Goal: Task Accomplishment & Management: Manage account settings

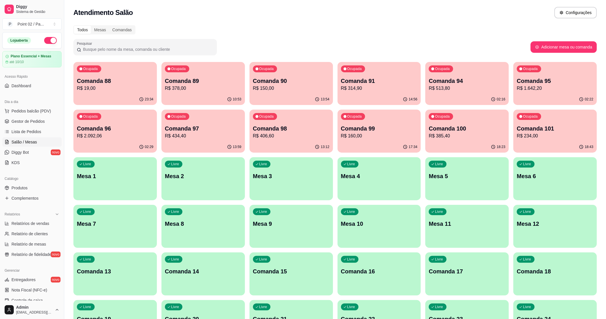
click at [34, 127] on ul "Pedidos balcão (PDV) Gestor de Pedidos Lista de Pedidos Salão / Mesas Diggy Bot…" at bounding box center [31, 136] width 59 height 61
click at [35, 123] on span "Gestor de Pedidos" at bounding box center [27, 121] width 33 height 6
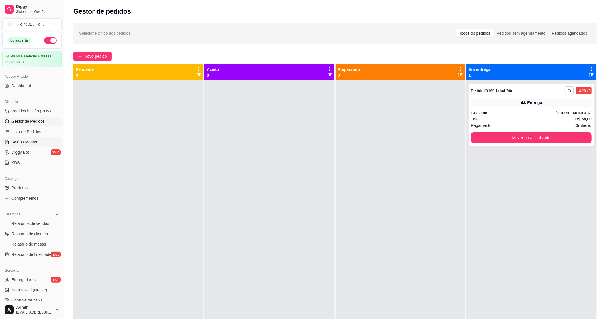
click at [28, 141] on span "Salão / Mesas" at bounding box center [24, 142] width 26 height 6
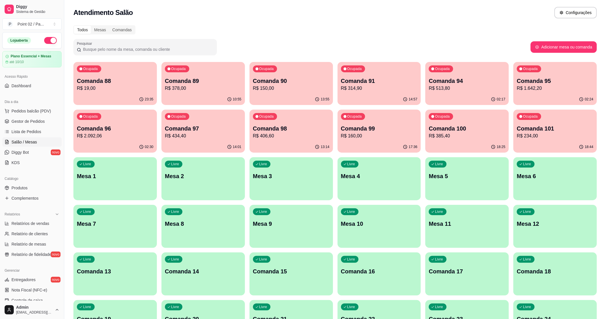
click at [551, 222] on p "Mesa 12" at bounding box center [555, 224] width 77 height 8
click at [132, 260] on div "Livre Comanda 13" at bounding box center [114, 270] width 83 height 36
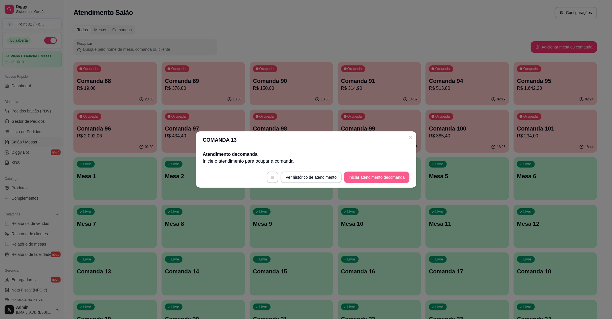
click at [359, 174] on button "Iniciar atendimento de comanda" at bounding box center [376, 177] width 65 height 11
click at [330, 154] on div at bounding box center [306, 157] width 126 height 11
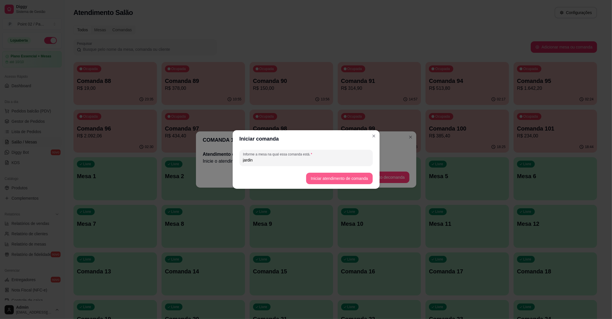
type input "jardin"
click at [329, 180] on button "Iniciar atendimento de comanda" at bounding box center [339, 178] width 66 height 11
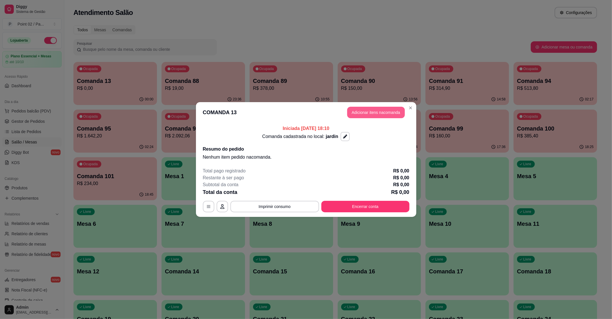
click at [367, 113] on button "Adicionar itens na comanda" at bounding box center [376, 112] width 58 height 11
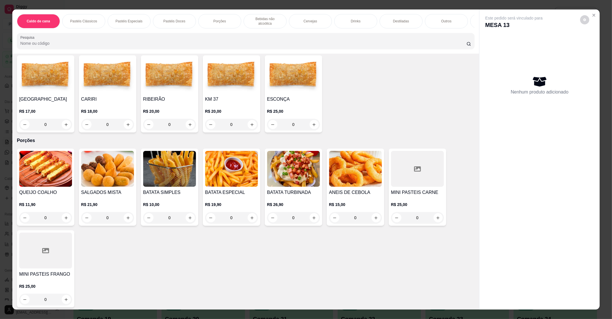
scroll to position [421, 0]
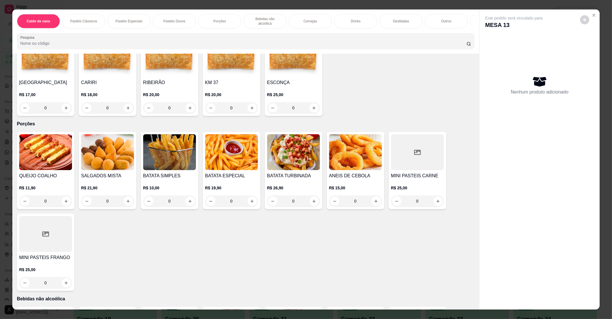
click at [231, 140] on img at bounding box center [231, 152] width 53 height 36
click at [160, 153] on img at bounding box center [169, 152] width 53 height 36
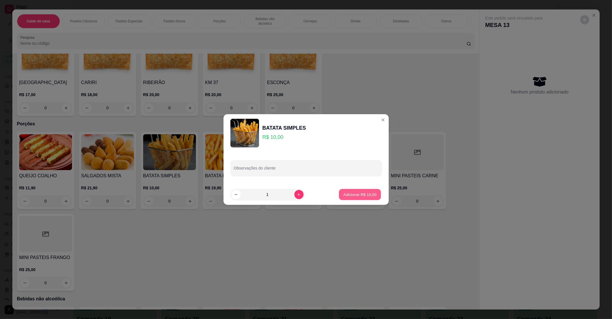
click at [366, 193] on p "Adicionar R$ 10,00" at bounding box center [359, 194] width 33 height 5
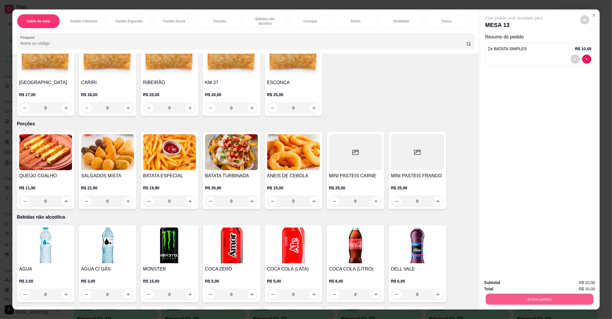
click at [583, 301] on button "Enviar pedido" at bounding box center [540, 298] width 108 height 11
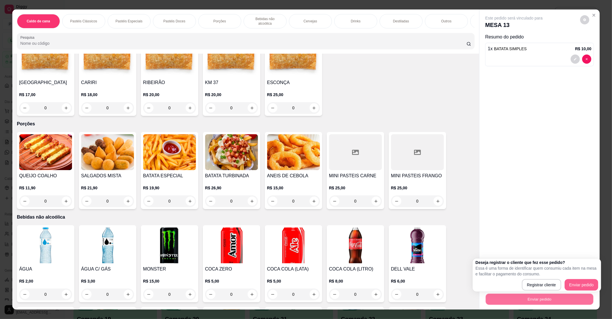
click at [582, 277] on div "Deseja registrar o cliente que fez esse pedido? Essa é uma forma de identificar…" at bounding box center [536, 275] width 123 height 31
click at [583, 277] on div "Deseja registrar o cliente que fez esse pedido? Essa é uma forma de identificar…" at bounding box center [536, 275] width 123 height 31
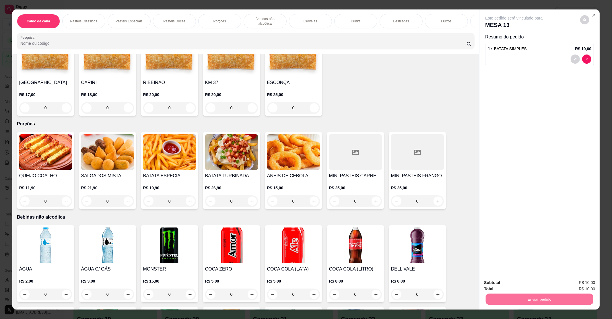
click at [583, 280] on button "Enviar pedido" at bounding box center [579, 285] width 32 height 11
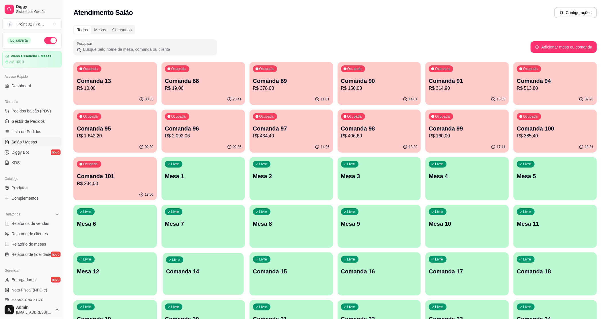
click at [196, 283] on div "Livre Comanda 14" at bounding box center [203, 270] width 81 height 35
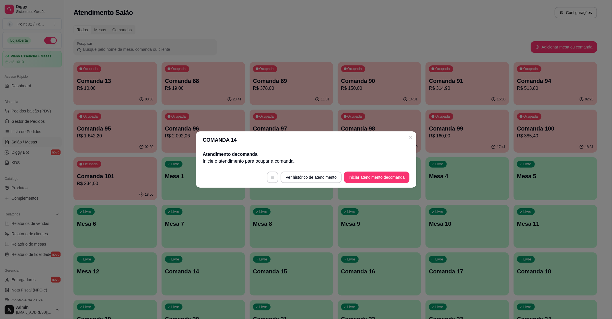
click at [375, 185] on footer "Ver histórico de atendimento Iniciar atendimento de comanda" at bounding box center [306, 177] width 220 height 21
click at [373, 177] on button "Iniciar atendimento de comanda" at bounding box center [376, 177] width 65 height 11
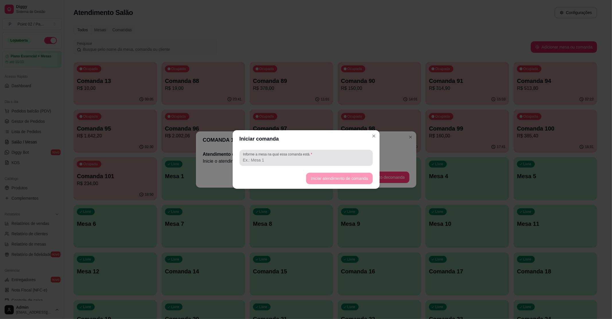
click at [316, 159] on input "Informe a mesa na qual essa comanda está." at bounding box center [306, 160] width 126 height 6
type input "m1"
click at [344, 177] on button "Iniciar atendimento de comanda" at bounding box center [339, 178] width 64 height 11
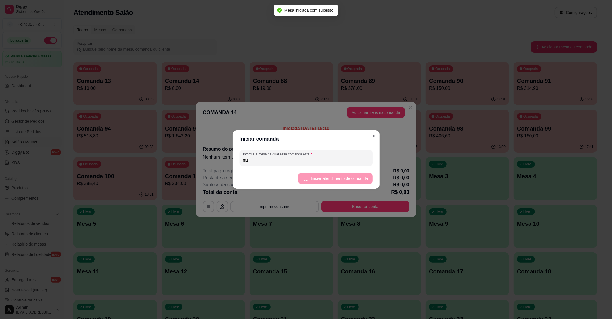
click at [382, 112] on button "Adicionar itens na comanda" at bounding box center [376, 112] width 58 height 11
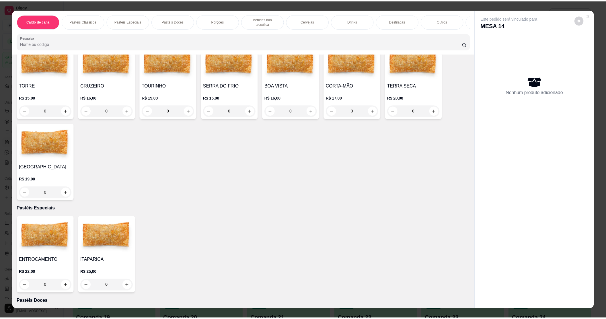
scroll to position [76, 0]
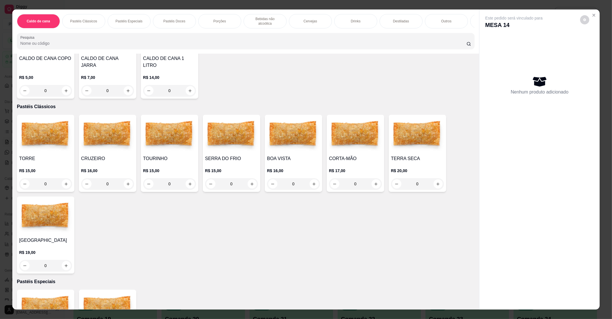
click at [411, 138] on img at bounding box center [417, 135] width 53 height 36
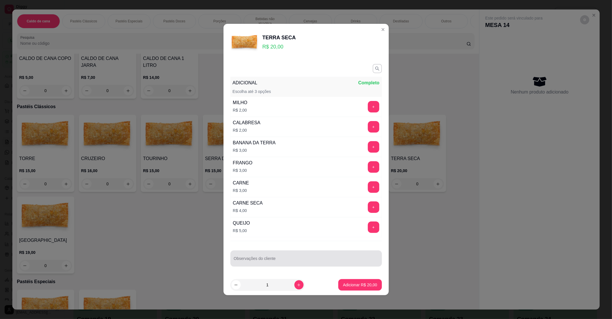
click at [258, 266] on div "Observações do cliente" at bounding box center [305, 258] width 151 height 16
type input "substituir o qualho pelo munsarelra"
click at [357, 288] on p "Adicionar R$ 20,00" at bounding box center [360, 285] width 34 height 6
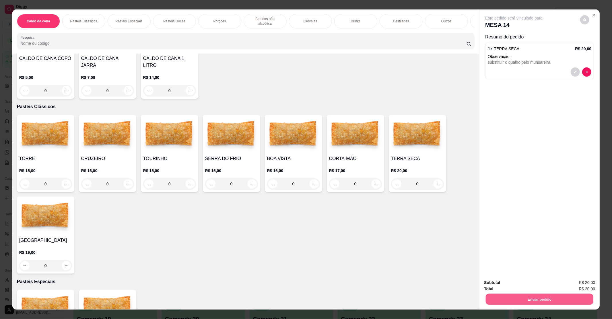
click at [486, 300] on button "Enviar pedido" at bounding box center [540, 298] width 108 height 11
click at [570, 285] on button "Enviar pedido" at bounding box center [580, 285] width 32 height 11
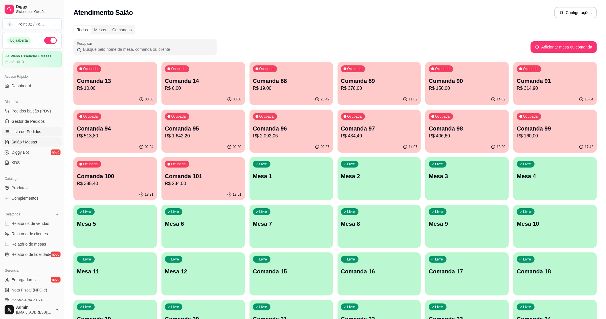
click at [26, 135] on span "Lista de Pedidos" at bounding box center [26, 132] width 30 height 6
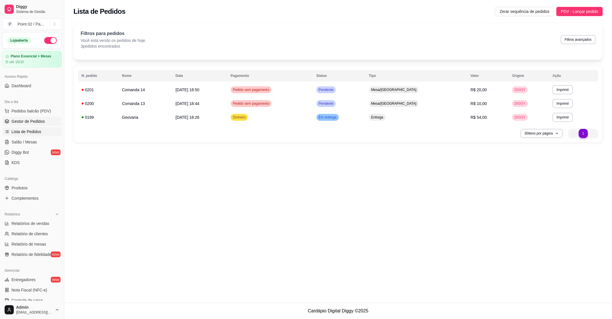
click at [34, 124] on link "Gestor de Pedidos" at bounding box center [31, 121] width 59 height 9
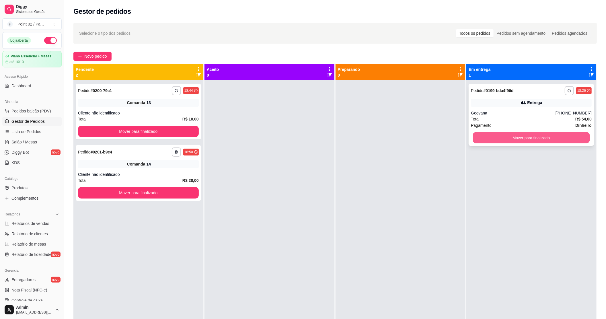
click at [558, 137] on button "Mover para finalizado" at bounding box center [531, 137] width 117 height 11
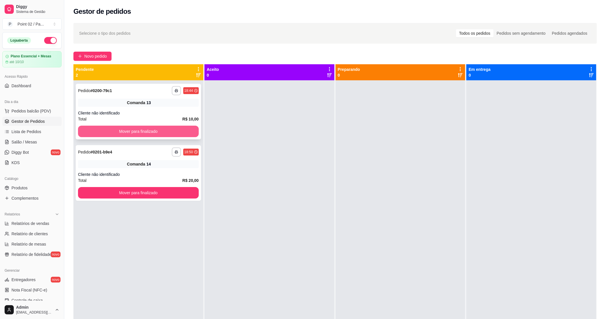
click at [119, 126] on div "Mover para finalizado" at bounding box center [138, 131] width 121 height 11
click at [143, 137] on button "Mover para finalizado" at bounding box center [138, 131] width 121 height 11
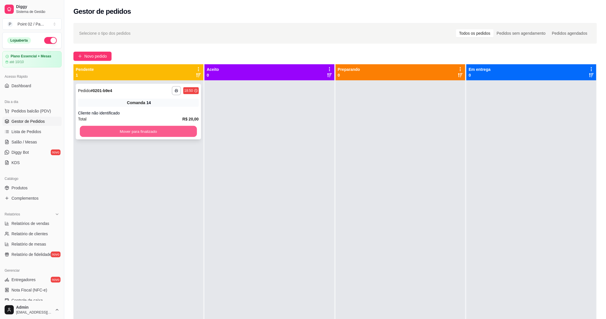
click at [151, 132] on button "Mover para finalizado" at bounding box center [138, 131] width 117 height 11
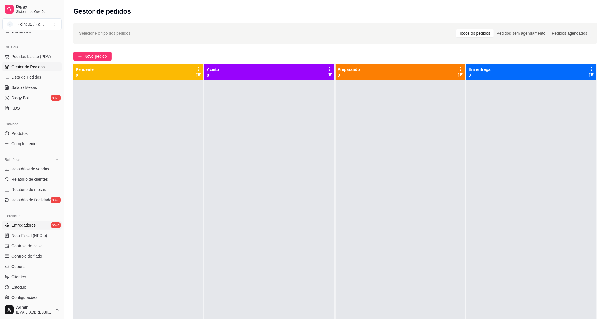
scroll to position [94, 0]
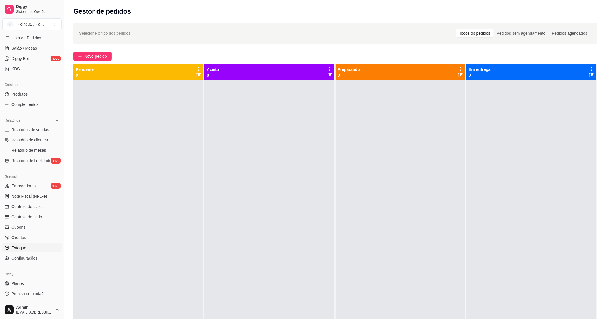
click at [31, 250] on link "Estoque" at bounding box center [31, 247] width 59 height 9
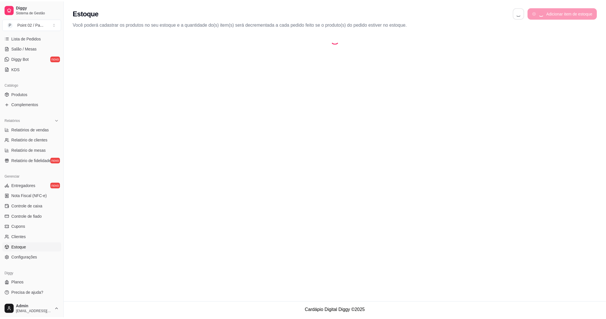
select select "QUANTITY_ORDER"
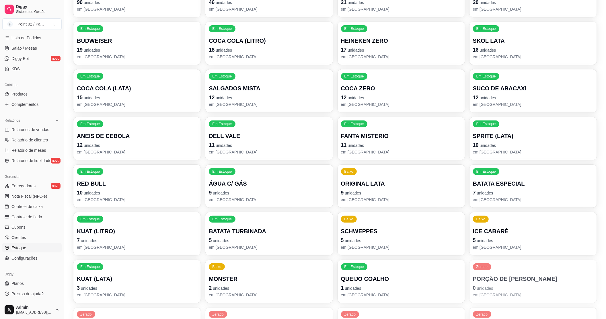
scroll to position [95, 0]
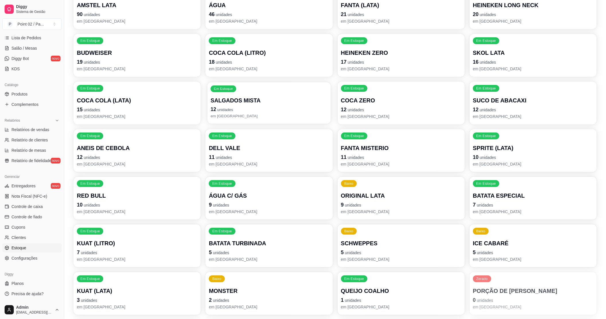
click at [217, 106] on p "12 unidades" at bounding box center [269, 110] width 117 height 8
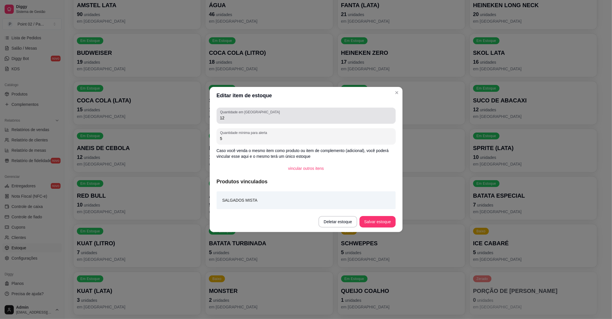
click at [242, 119] on input "12" at bounding box center [306, 118] width 172 height 6
type input "1"
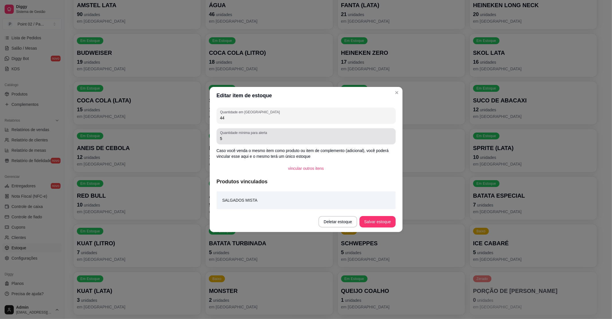
type input "44"
click at [256, 139] on input "5" at bounding box center [306, 139] width 172 height 6
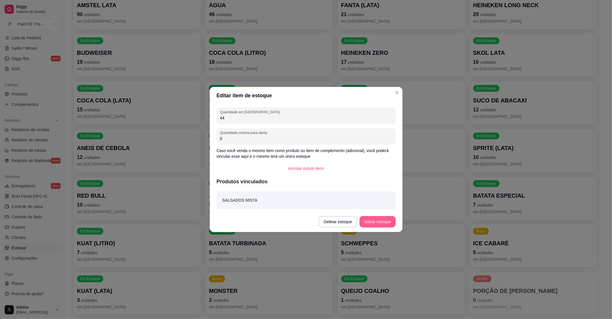
type input "0"
click at [380, 217] on button "Salvar estoque" at bounding box center [377, 221] width 36 height 11
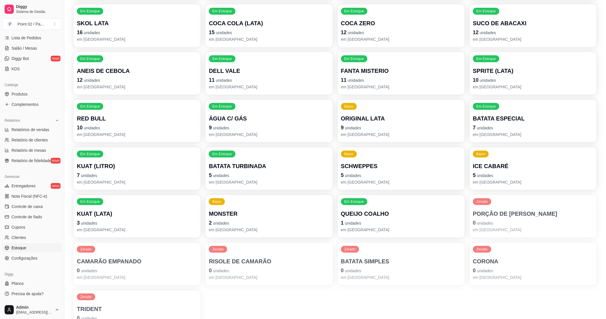
scroll to position [210, 0]
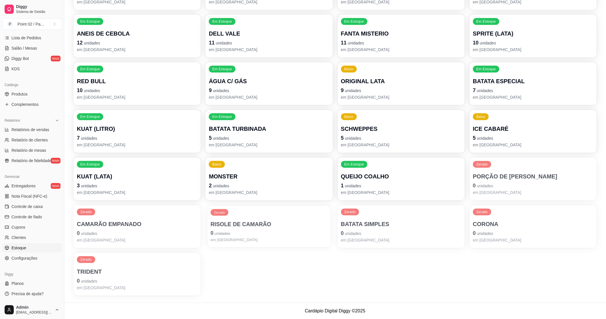
click at [213, 227] on p "RISOLE DE CAMARÃO" at bounding box center [269, 224] width 117 height 8
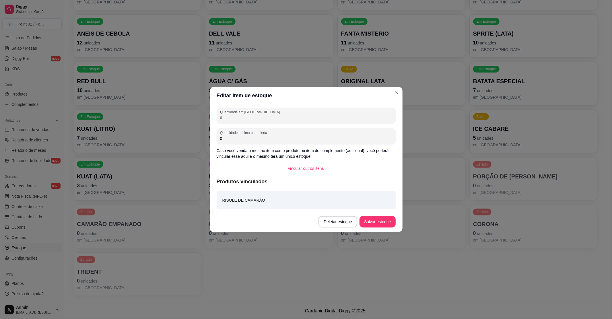
click at [268, 119] on input "0" at bounding box center [306, 118] width 172 height 6
type input "11"
click at [371, 227] on button "Salvar estoque" at bounding box center [377, 221] width 36 height 11
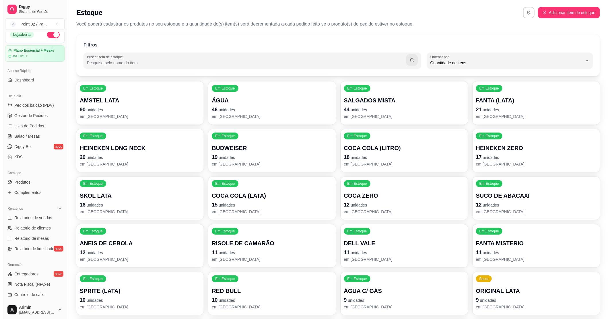
scroll to position [0, 0]
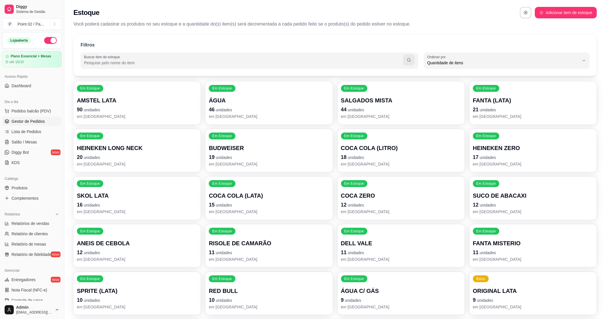
click at [31, 125] on link "Gestor de Pedidos" at bounding box center [31, 121] width 59 height 9
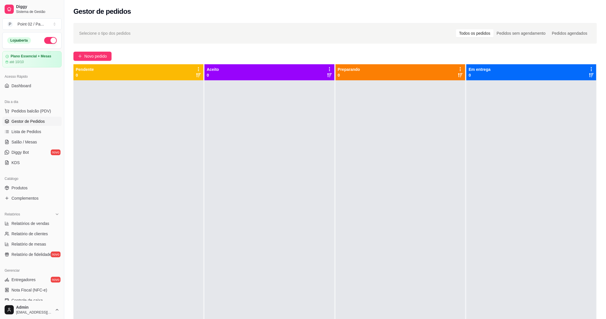
click at [131, 149] on div at bounding box center [138, 239] width 130 height 319
click at [34, 146] on link "Salão / Mesas" at bounding box center [31, 141] width 59 height 9
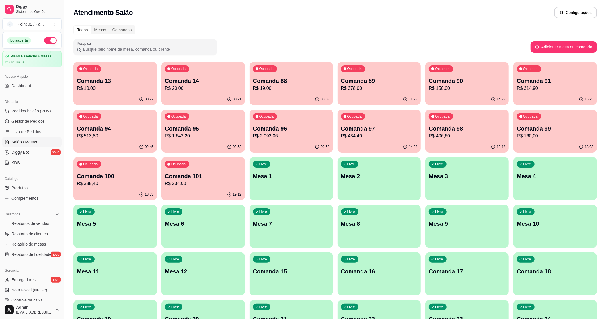
click at [120, 83] on p "Comanda 13" at bounding box center [115, 81] width 77 height 8
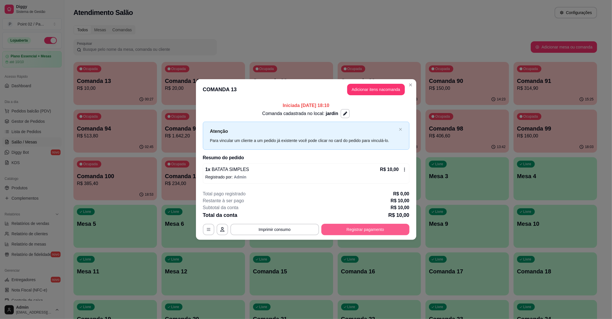
click at [382, 227] on button "Registrar pagamento" at bounding box center [365, 229] width 88 height 11
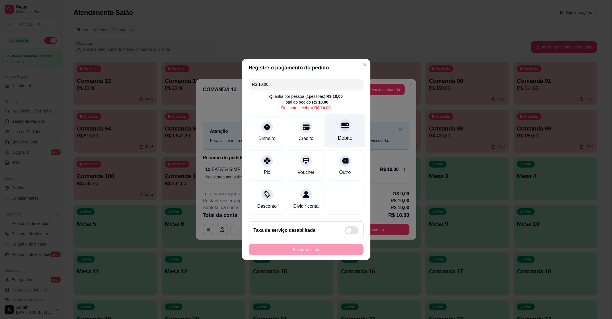
click at [341, 123] on icon at bounding box center [344, 125] width 7 height 7
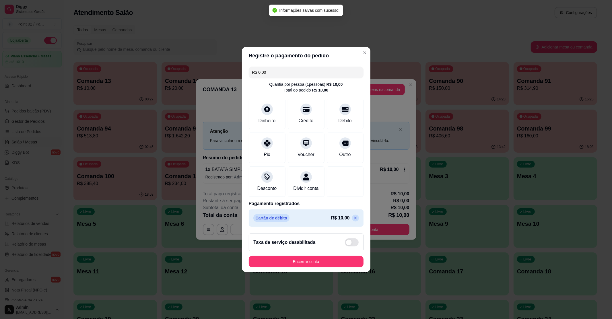
type input "R$ 0,00"
click at [309, 263] on button "Encerrar conta" at bounding box center [306, 261] width 115 height 11
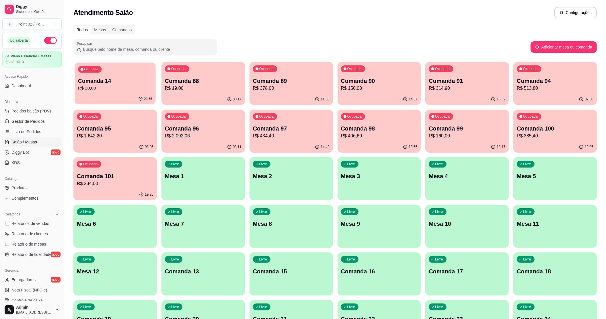
click at [139, 92] on div "Ocupada Comanda 14 R$ 20,00" at bounding box center [115, 78] width 81 height 31
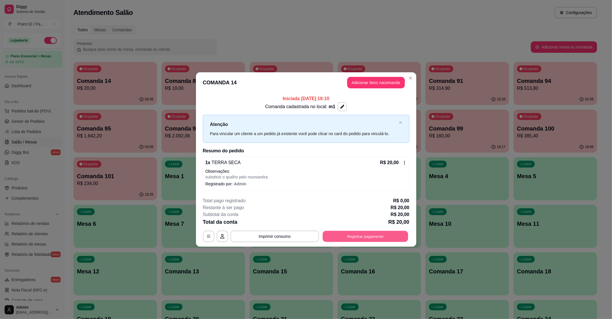
click at [374, 234] on button "Registrar pagamento" at bounding box center [364, 236] width 85 height 11
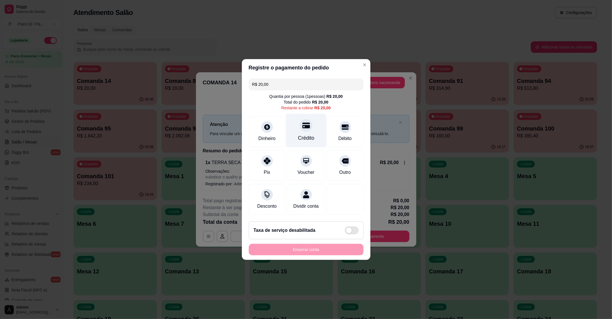
click at [297, 126] on div "Crédito" at bounding box center [306, 131] width 40 height 34
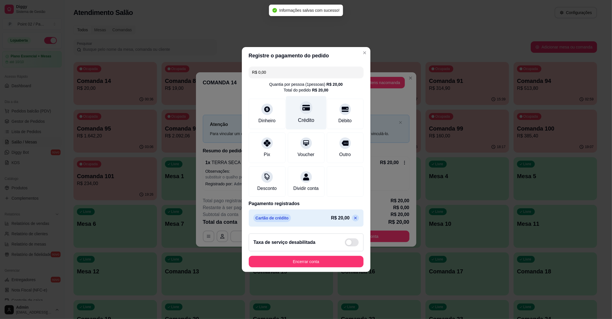
type input "R$ 0,00"
click at [306, 267] on button "Encerrar conta" at bounding box center [306, 261] width 115 height 11
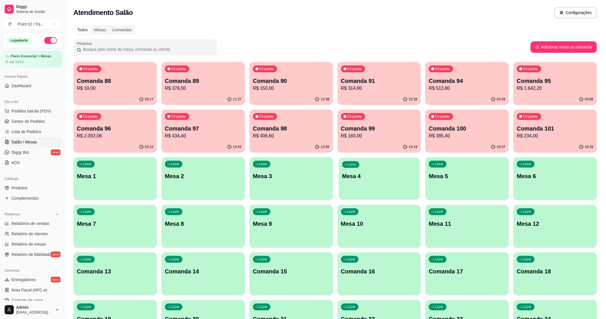
click at [410, 174] on p "Mesa 4" at bounding box center [379, 176] width 74 height 8
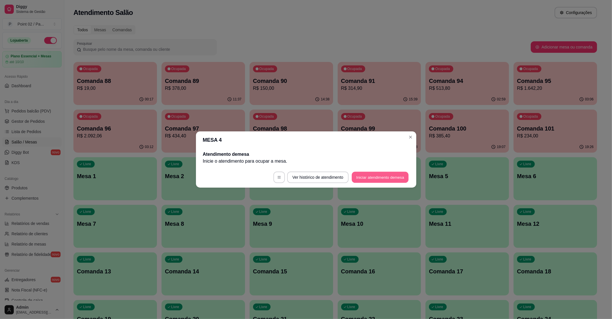
click at [376, 175] on button "Iniciar atendimento de mesa" at bounding box center [380, 177] width 57 height 11
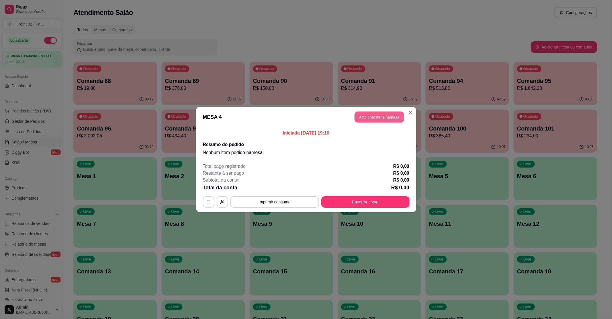
click at [390, 113] on button "Adicionar itens na mesa" at bounding box center [379, 117] width 49 height 11
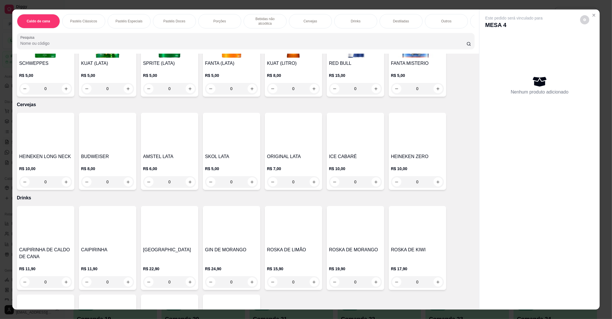
scroll to position [803, 0]
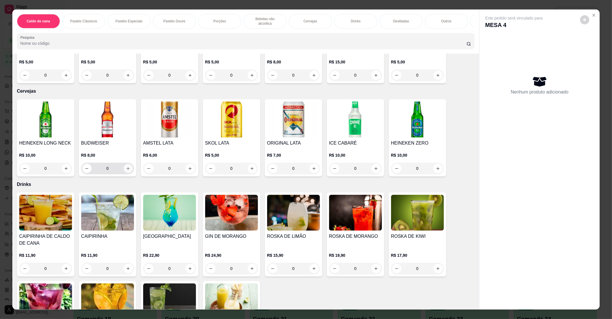
click at [124, 166] on button "increase-product-quantity" at bounding box center [128, 168] width 9 height 9
type input "1"
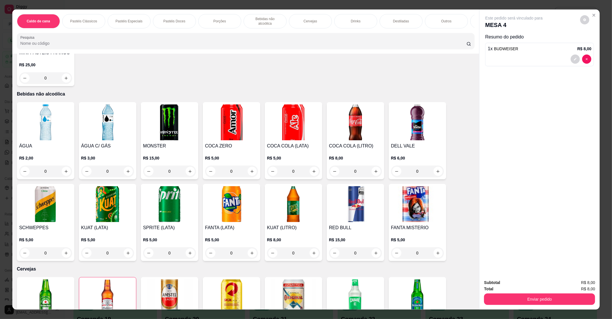
scroll to position [574, 0]
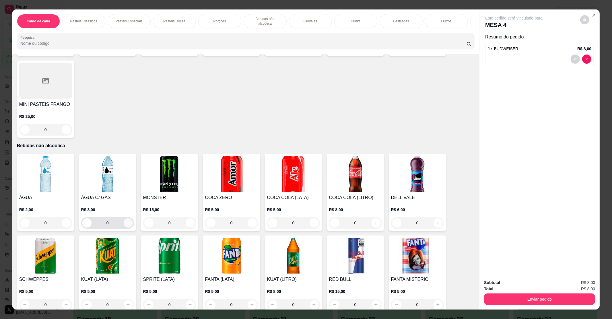
click at [126, 221] on icon "increase-product-quantity" at bounding box center [128, 223] width 4 height 4
type input "1"
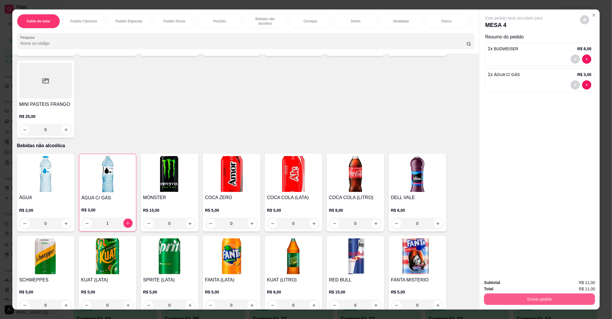
click at [579, 299] on button "Enviar pedido" at bounding box center [539, 298] width 111 height 11
click at [582, 283] on button "Enviar pedido" at bounding box center [579, 285] width 32 height 11
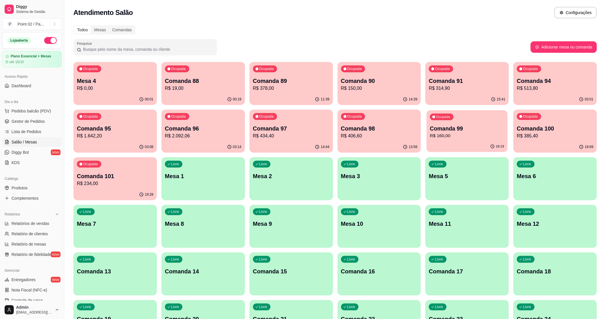
click at [498, 120] on div "Ocupada Comanda 99 R$ 160,00" at bounding box center [467, 125] width 81 height 31
click at [409, 74] on div "Ocupada Comanda 90 R$ 150,00" at bounding box center [379, 78] width 83 height 32
click at [559, 75] on div "Ocupada Comanda 94 R$ 513,80" at bounding box center [555, 78] width 81 height 31
click at [528, 122] on div "Ocupada Comanda 100 R$ 385,40" at bounding box center [555, 125] width 81 height 31
click at [219, 79] on p "Comanda 88" at bounding box center [203, 81] width 74 height 8
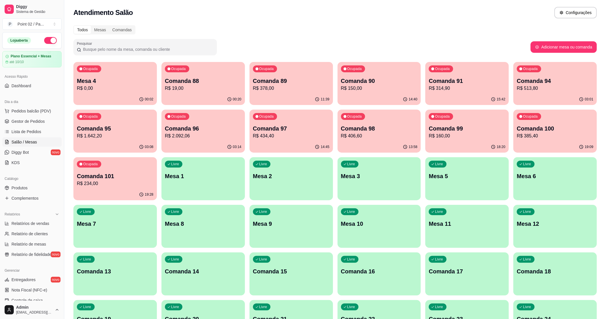
click at [105, 271] on p "Comanda 13" at bounding box center [115, 271] width 77 height 8
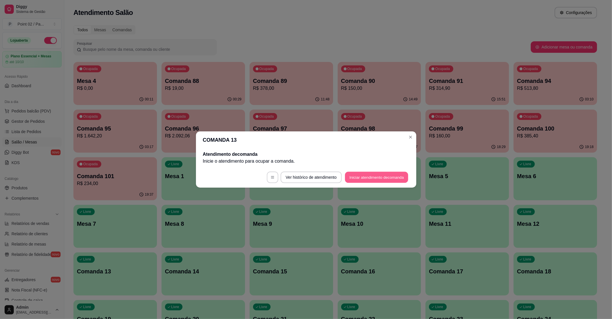
click at [381, 178] on button "Iniciar atendimento de comanda" at bounding box center [376, 177] width 63 height 11
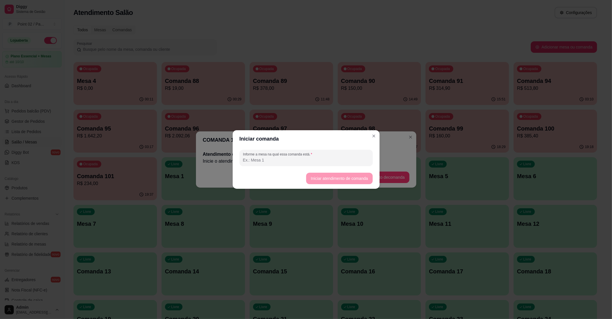
click at [318, 143] on header "Iniciar comanda" at bounding box center [306, 138] width 147 height 17
click at [314, 149] on div "Informe a mesa na qual essa comanda está." at bounding box center [306, 157] width 147 height 21
click at [355, 164] on div "Informe a mesa na qual essa comanda está." at bounding box center [306, 158] width 133 height 16
type input "mesa espeto"
click at [342, 177] on button "Iniciar atendimento de comanda" at bounding box center [339, 178] width 64 height 11
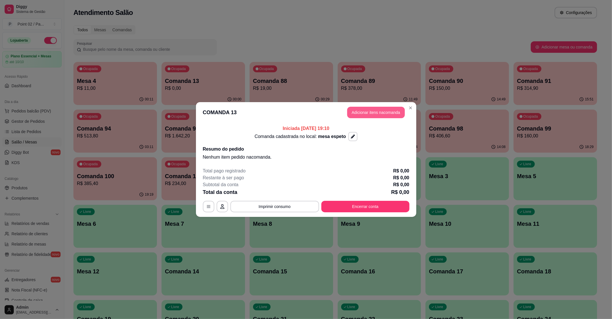
click at [367, 114] on button "Adicionar itens na comanda" at bounding box center [376, 112] width 58 height 11
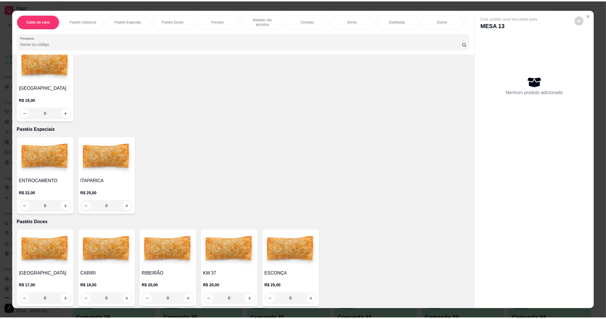
scroll to position [229, 0]
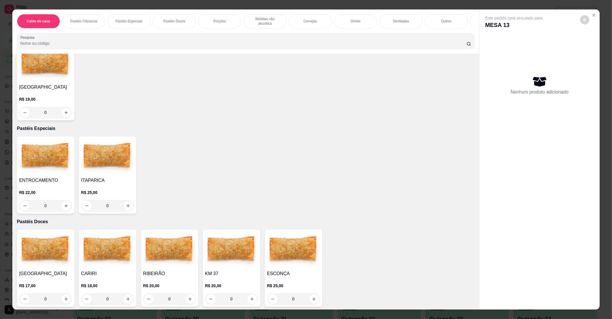
click at [8, 163] on div "Caldo de cana Pastéis Clássicos Pastéis Especiais Pastéis Doces Porções Bebidas…" at bounding box center [306, 159] width 612 height 319
click at [20, 158] on img at bounding box center [45, 157] width 53 height 36
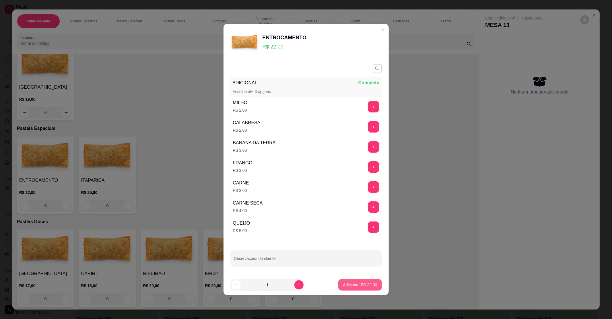
click at [350, 283] on p "Adicionar R$ 22,00" at bounding box center [360, 285] width 34 height 6
type input "1"
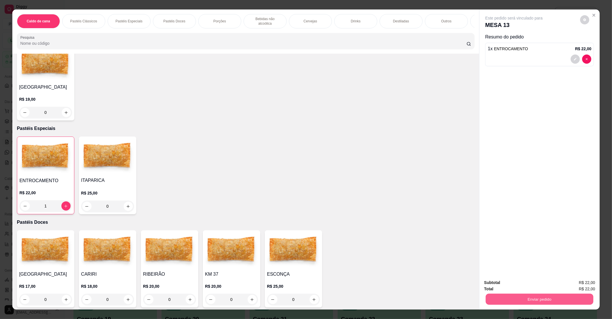
click at [524, 297] on button "Enviar pedido" at bounding box center [540, 298] width 108 height 11
click at [579, 288] on button "Enviar pedido" at bounding box center [579, 285] width 32 height 11
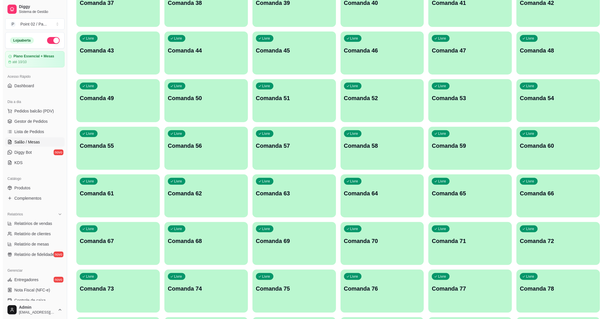
scroll to position [688, 0]
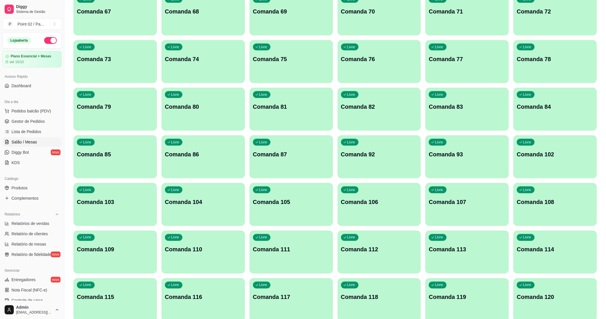
click at [349, 159] on div "Livre Comanda 92" at bounding box center [379, 153] width 83 height 36
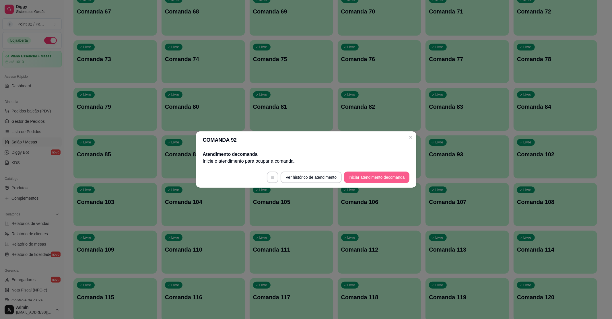
click at [350, 173] on button "Iniciar atendimento de comanda" at bounding box center [376, 177] width 65 height 11
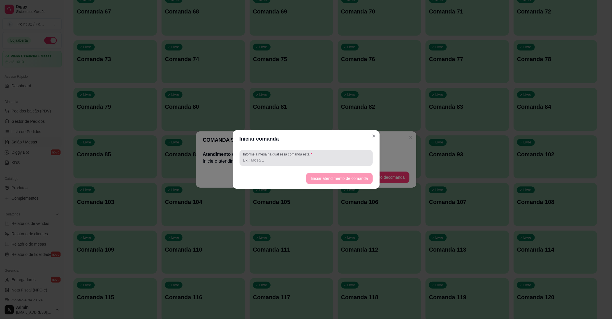
click at [324, 161] on input "Informe a mesa na qual essa comanda está." at bounding box center [306, 160] width 126 height 6
type input "NAUANA"
click at [323, 175] on button "Iniciar atendimento de comanda" at bounding box center [339, 178] width 64 height 11
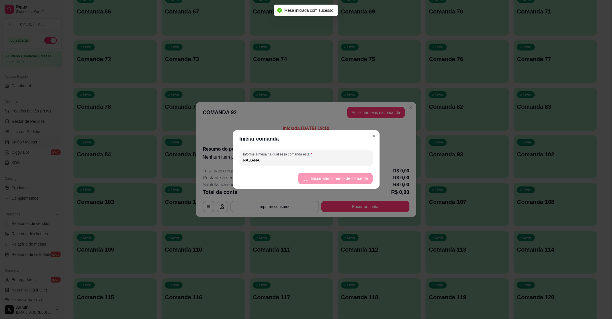
click at [372, 115] on button "Adicionar itens na comanda" at bounding box center [376, 112] width 58 height 11
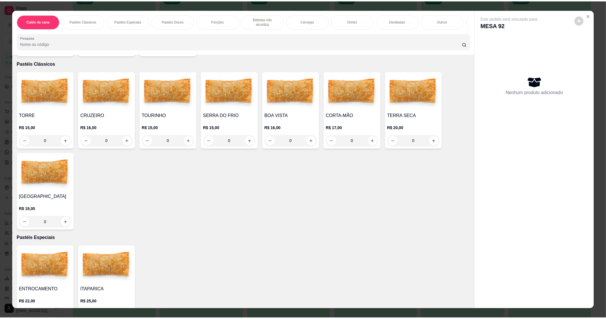
scroll to position [38, 0]
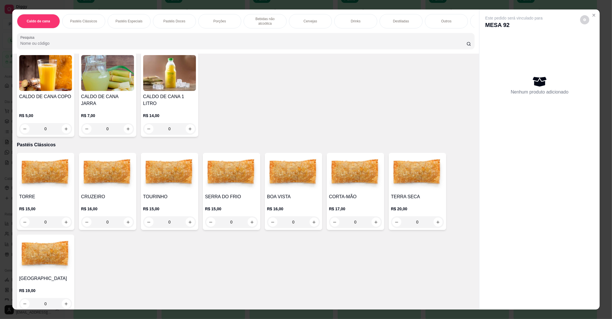
click at [131, 174] on div "CRUZEIRO R$ 16,00 0" at bounding box center [107, 191] width 57 height 77
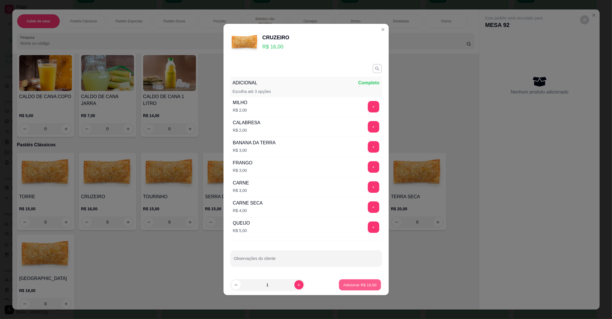
click at [368, 287] on p "Adicionar R$ 16,00" at bounding box center [359, 284] width 33 height 5
type input "1"
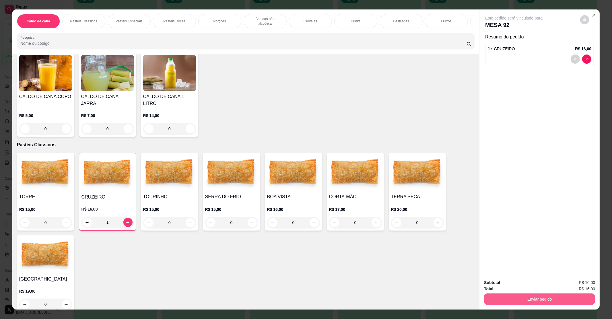
click at [505, 302] on button "Enviar pedido" at bounding box center [539, 298] width 111 height 11
click at [582, 282] on button "Enviar pedido" at bounding box center [580, 285] width 32 height 11
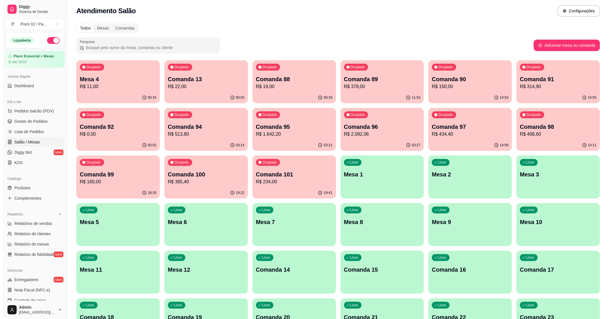
scroll to position [0, 0]
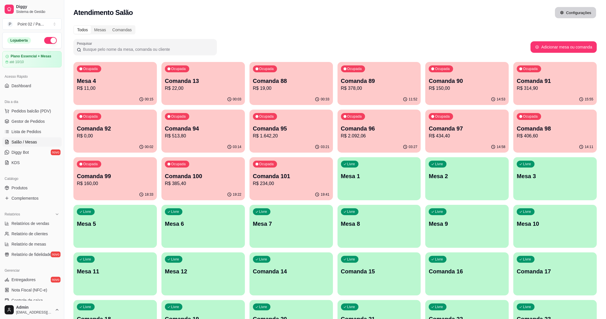
click at [558, 14] on button "Configurações" at bounding box center [575, 12] width 41 height 11
click at [111, 76] on div "Ocupada Mesa 4 R$ 11,00" at bounding box center [114, 78] width 83 height 32
click at [30, 108] on button "Pedidos balcão (PDV)" at bounding box center [31, 110] width 59 height 9
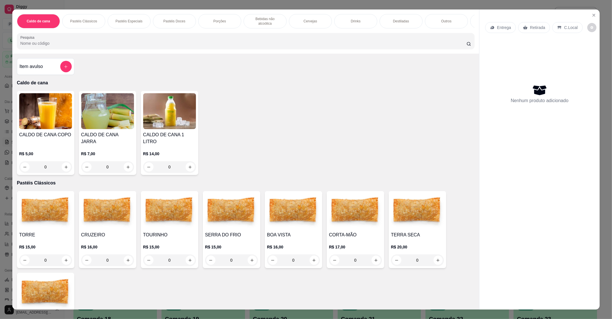
click at [587, 12] on div "Entrega Retirada C.Local Nenhum produto adicionado" at bounding box center [539, 154] width 120 height 291
click at [592, 14] on icon "Close" at bounding box center [594, 15] width 5 height 5
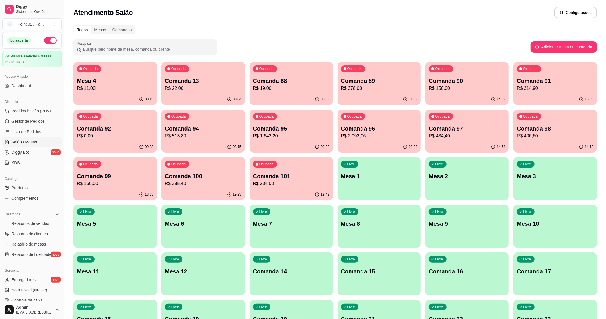
click at [478, 31] on div "Todos Mesas Comandas" at bounding box center [335, 29] width 524 height 9
click at [178, 86] on p "R$ 22,00" at bounding box center [203, 88] width 74 height 7
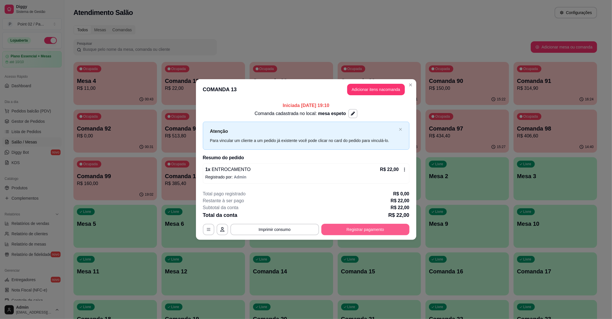
click at [381, 227] on button "Registrar pagamento" at bounding box center [365, 229] width 88 height 11
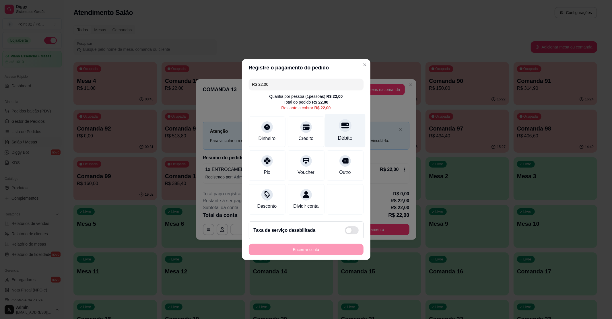
click at [331, 131] on div "Débito" at bounding box center [345, 131] width 40 height 34
type input "R$ 0,00"
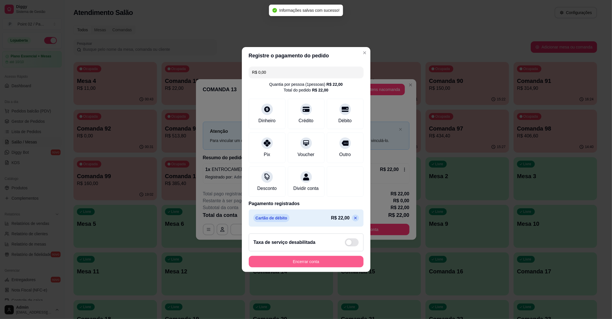
click at [302, 263] on button "Encerrar conta" at bounding box center [306, 261] width 115 height 11
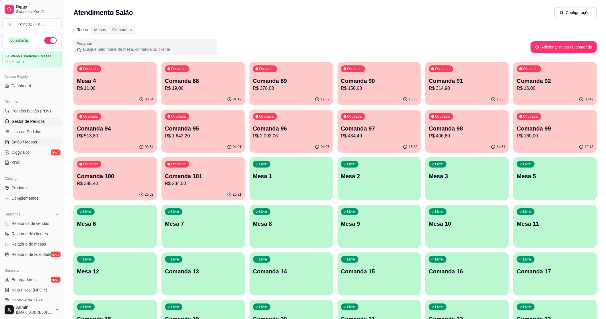
click at [30, 126] on link "Gestor de Pedidos" at bounding box center [31, 121] width 59 height 9
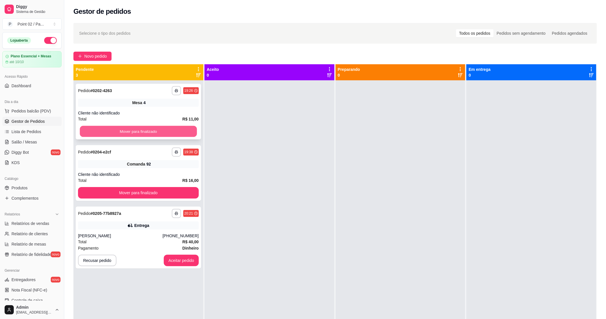
click at [188, 130] on button "Mover para finalizado" at bounding box center [138, 131] width 117 height 11
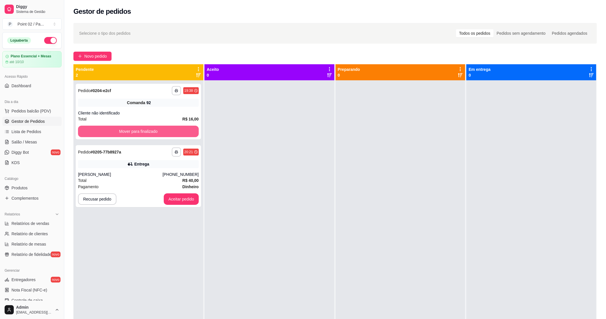
click at [187, 131] on button "Mover para finalizado" at bounding box center [138, 131] width 121 height 11
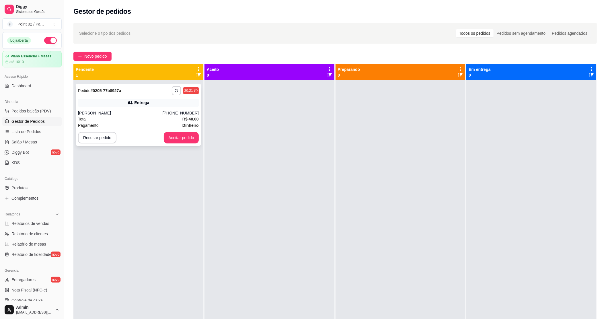
click at [172, 115] on div "[PHONE_NUMBER]" at bounding box center [181, 113] width 36 height 6
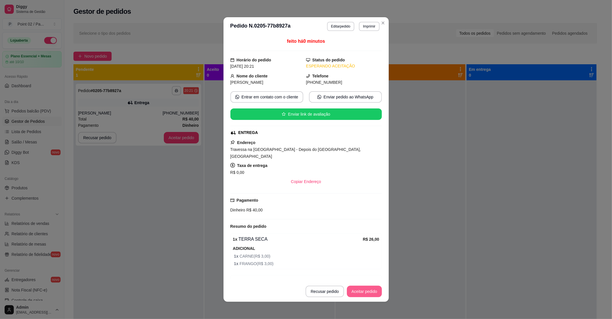
click at [371, 287] on button "Aceitar pedido" at bounding box center [364, 291] width 35 height 11
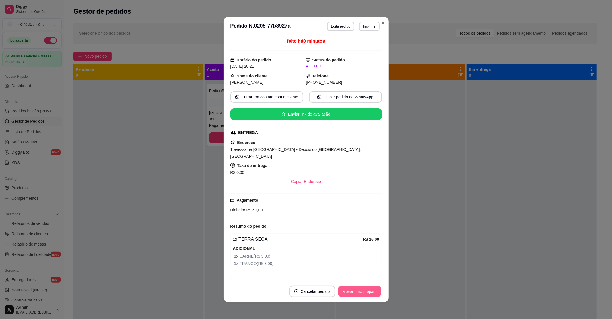
click at [365, 292] on button "Mover para preparo" at bounding box center [359, 291] width 43 height 11
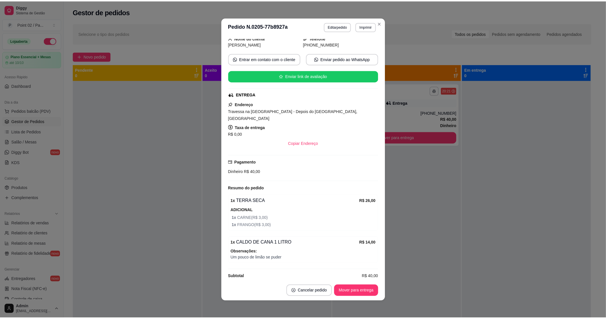
scroll to position [42, 0]
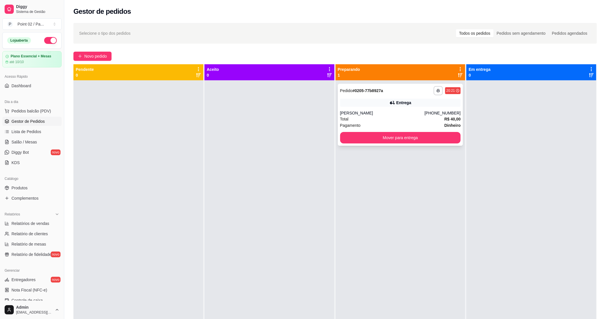
click at [400, 114] on div "[PERSON_NAME]" at bounding box center [382, 113] width 85 height 6
click at [38, 143] on link "Salão / Mesas" at bounding box center [31, 141] width 59 height 9
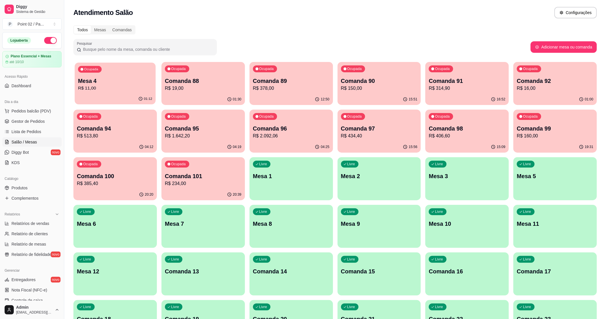
click at [122, 102] on div "01:12" at bounding box center [115, 99] width 81 height 11
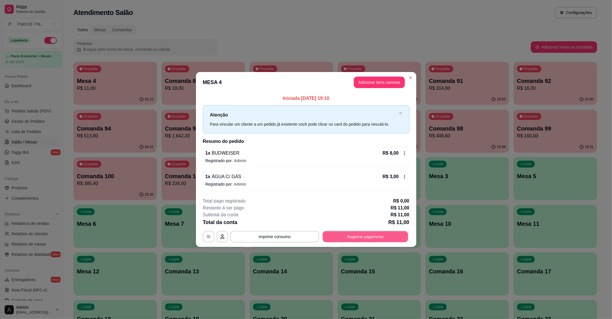
click at [364, 240] on button "Registrar pagamento" at bounding box center [364, 236] width 85 height 11
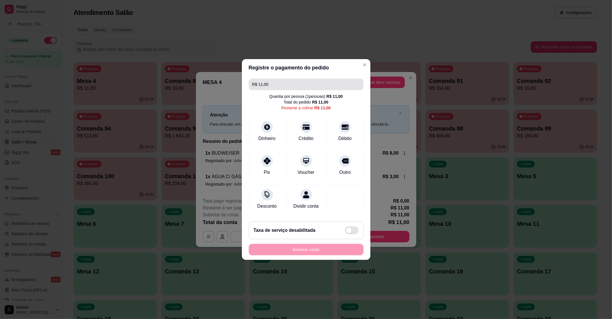
click at [299, 84] on input "R$ 11,00" at bounding box center [306, 84] width 108 height 11
click at [270, 134] on div "Dinheiro" at bounding box center [267, 137] width 19 height 7
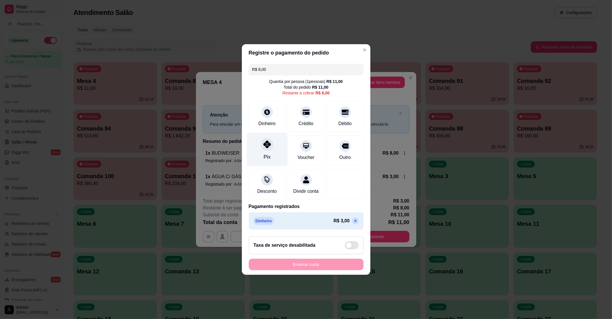
click at [271, 156] on div "Pix" at bounding box center [267, 150] width 40 height 34
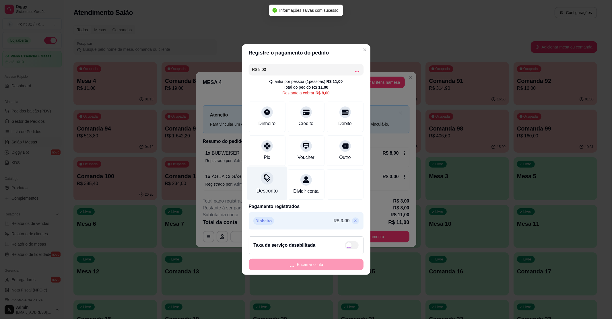
type input "R$ 0,00"
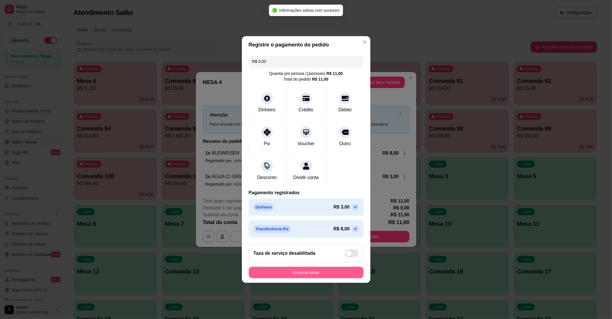
click at [347, 278] on button "Encerrar conta" at bounding box center [306, 272] width 115 height 11
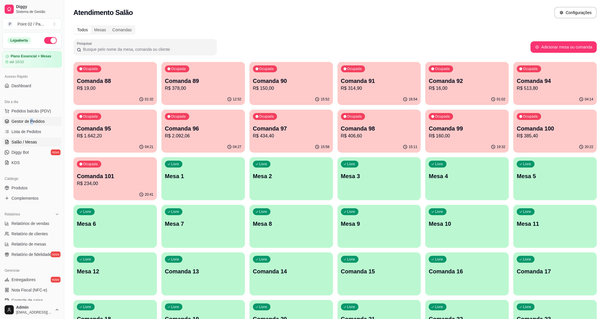
drag, startPoint x: 30, startPoint y: 117, endPoint x: 31, endPoint y: 121, distance: 4.1
click at [31, 121] on ul "Pedidos balcão (PDV) Gestor de Pedidos Lista de Pedidos Salão / Mesas Diggy Bot…" at bounding box center [31, 136] width 59 height 61
click at [31, 121] on span "Gestor de Pedidos" at bounding box center [27, 121] width 33 height 6
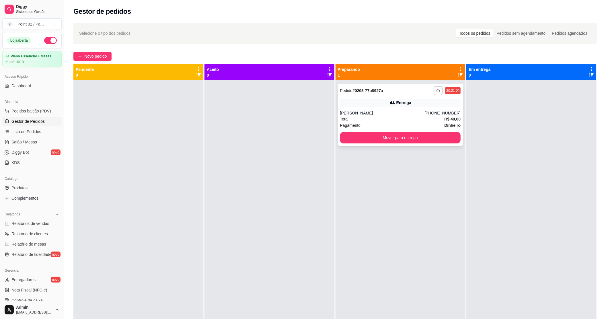
click at [422, 131] on div "**********" at bounding box center [400, 115] width 125 height 62
click at [447, 137] on button "Mover para entrega" at bounding box center [400, 137] width 117 height 11
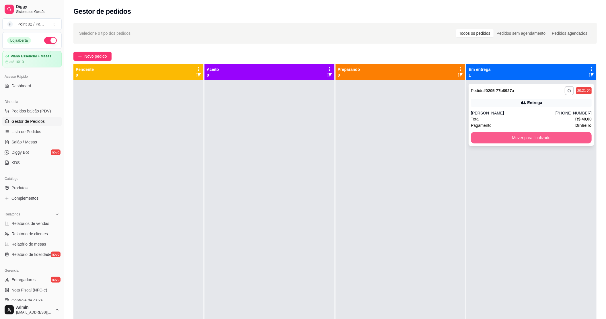
click at [491, 135] on button "Mover para finalizado" at bounding box center [531, 137] width 121 height 11
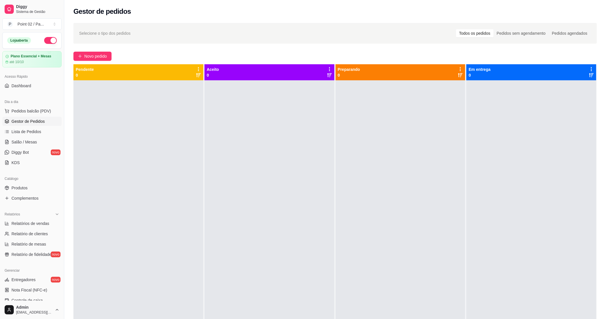
click at [143, 216] on div at bounding box center [138, 239] width 130 height 319
click at [37, 141] on link "Salão / Mesas" at bounding box center [31, 141] width 59 height 9
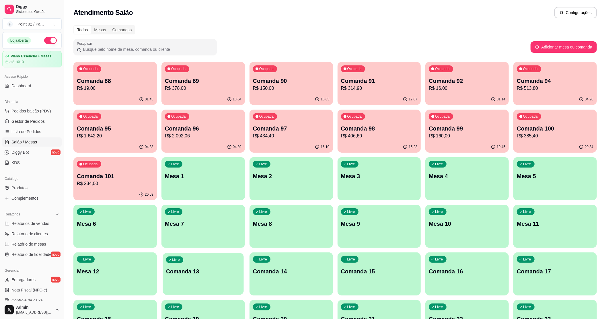
click at [174, 271] on p "Comanda 13" at bounding box center [203, 272] width 74 height 8
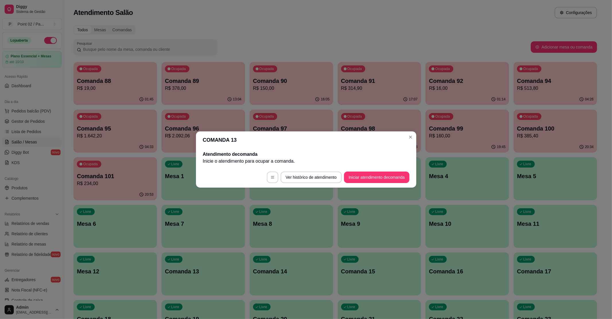
click at [356, 183] on footer "Ver histórico de atendimento Iniciar atendimento de comanda" at bounding box center [306, 177] width 220 height 21
click at [356, 182] on button "Iniciar atendimento de comanda" at bounding box center [376, 177] width 65 height 11
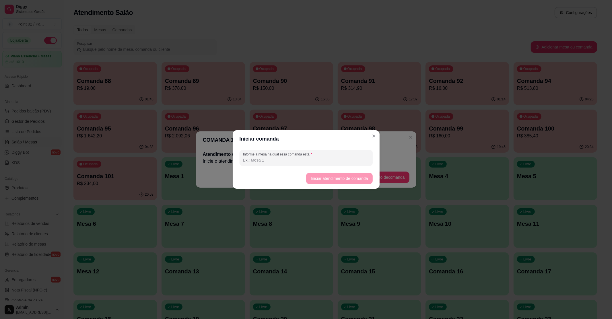
click at [318, 161] on input "Informe a mesa na qual essa comanda está." at bounding box center [306, 160] width 126 height 6
type input "ESPETO"
drag, startPoint x: 346, startPoint y: 168, endPoint x: 342, endPoint y: 172, distance: 5.5
click at [345, 168] on section "Iniciar comanda Informe a mesa na qual essa comanda está. ESPETO Iniciar atendi…" at bounding box center [306, 159] width 147 height 59
click at [339, 174] on button "Iniciar atendimento de comanda" at bounding box center [339, 178] width 64 height 11
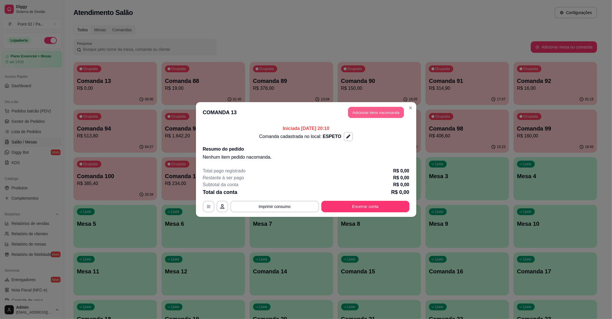
click at [396, 115] on button "Adicionar itens na comanda" at bounding box center [376, 112] width 56 height 11
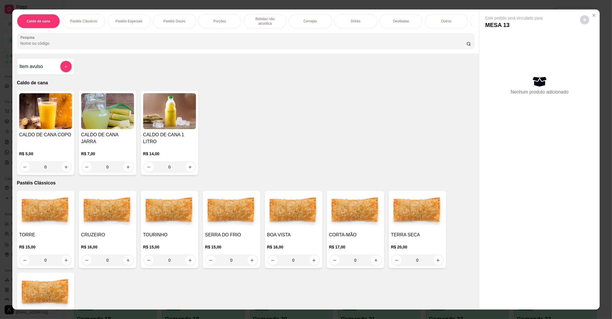
click at [271, 214] on img at bounding box center [293, 211] width 53 height 36
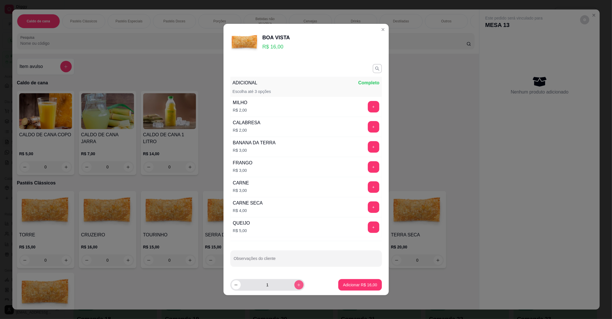
click at [294, 288] on button "increase-product-quantity" at bounding box center [298, 284] width 9 height 9
type input "2"
click at [338, 285] on button "Adicionar R$ 32,00" at bounding box center [359, 284] width 43 height 11
type input "2"
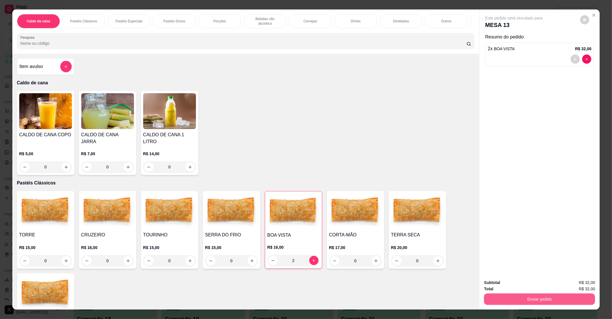
click at [569, 294] on button "Enviar pedido" at bounding box center [539, 298] width 111 height 11
click at [578, 283] on button "Enviar pedido" at bounding box center [580, 285] width 32 height 11
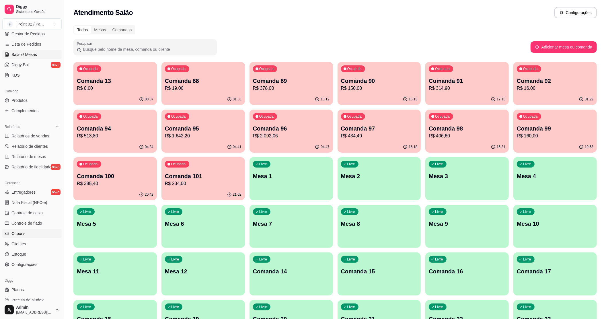
scroll to position [94, 0]
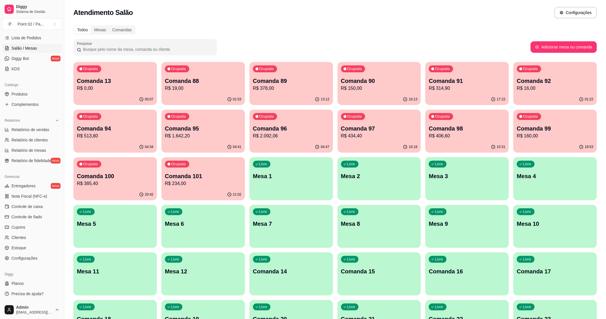
click at [24, 253] on ul "Entregadores novo Nota Fiscal (NFC-e) Controle de caixa Controle de fiado Cupon…" at bounding box center [31, 221] width 59 height 81
click at [26, 250] on link "Estoque" at bounding box center [31, 247] width 59 height 9
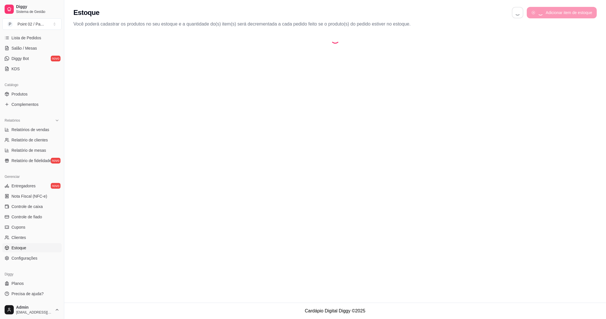
select select "QUANTITY_ORDER"
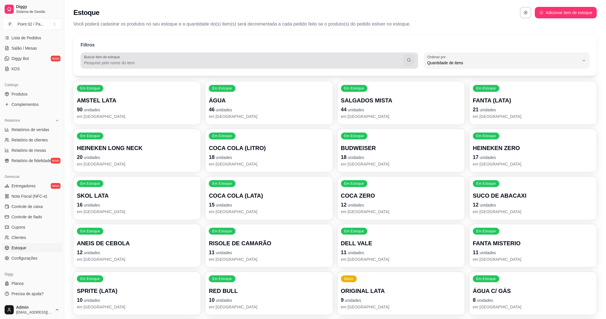
scroll to position [5, 0]
click at [274, 57] on div at bounding box center [249, 60] width 331 height 11
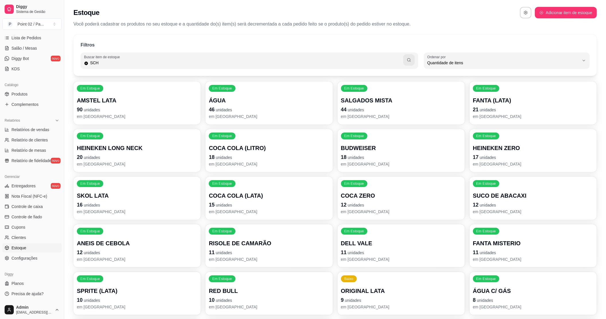
type input "SCH"
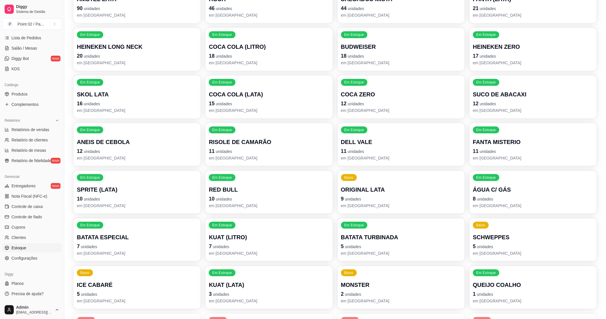
scroll to position [115, 0]
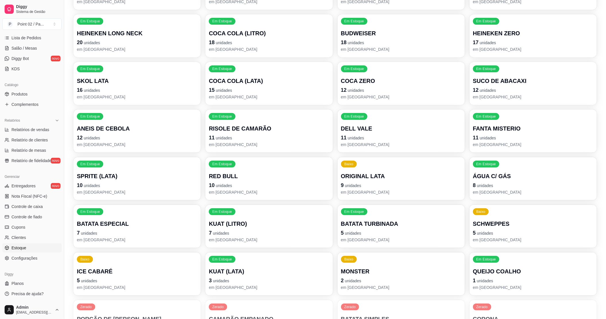
click at [529, 239] on p "em [GEOGRAPHIC_DATA]" at bounding box center [533, 240] width 120 height 6
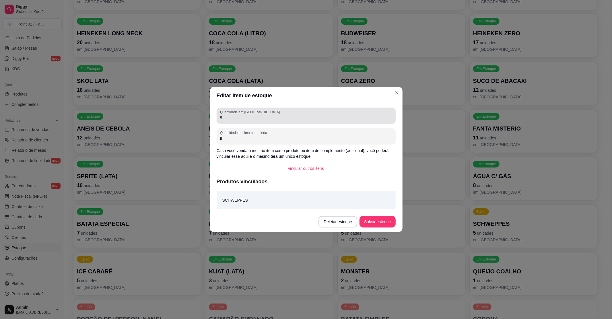
click at [275, 121] on div "5" at bounding box center [306, 115] width 172 height 11
type input "0"
click at [299, 155] on p "Caso você venda o mesmo item como produto ou item de complemento (adicional), v…" at bounding box center [306, 153] width 179 height 11
click at [301, 145] on div "Quantidade em estoque 0 Quantidade mínima para alerta 6 Caso você venda o mesmo…" at bounding box center [306, 157] width 193 height 107
click at [302, 139] on input "6" at bounding box center [306, 139] width 172 height 6
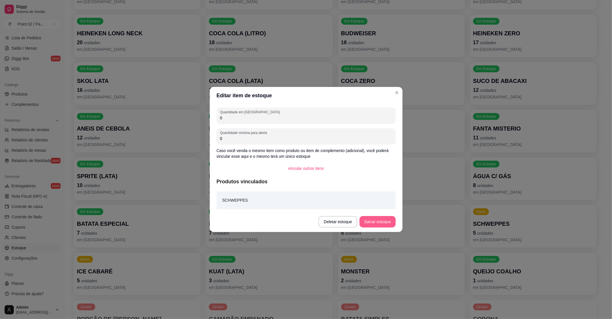
type input "0"
click at [371, 226] on button "Salvar estoque" at bounding box center [377, 221] width 35 height 11
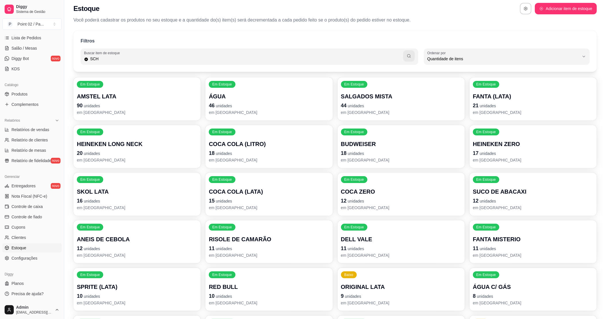
scroll to position [0, 0]
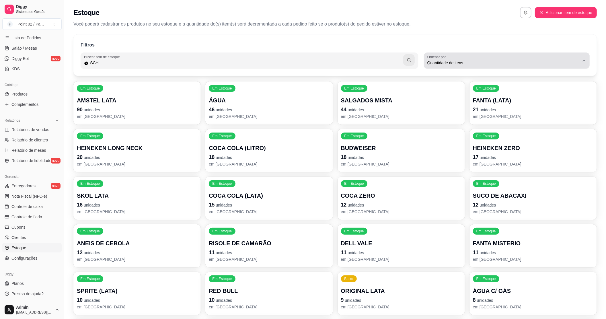
click at [505, 67] on button "Ordenar por Quantidade de itens" at bounding box center [507, 60] width 166 height 16
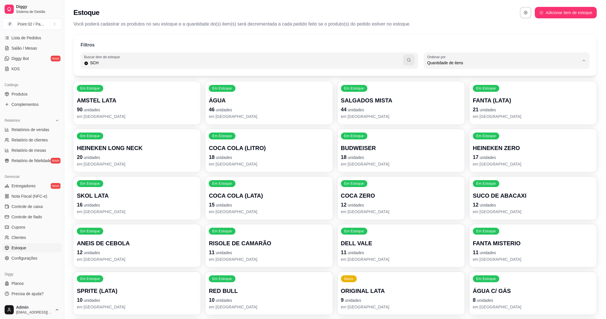
click at [487, 78] on span "Ordem alfabética" at bounding box center [504, 76] width 145 height 5
type input "ALPHABETICAL_ORDER"
select select "ALPHABETICAL_ORDER"
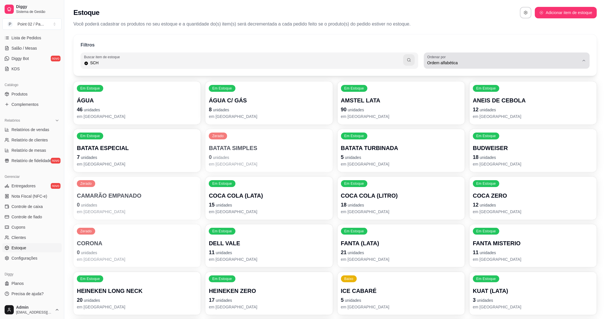
click at [521, 68] on button "Ordenar por Ordem alfabética" at bounding box center [507, 60] width 166 height 16
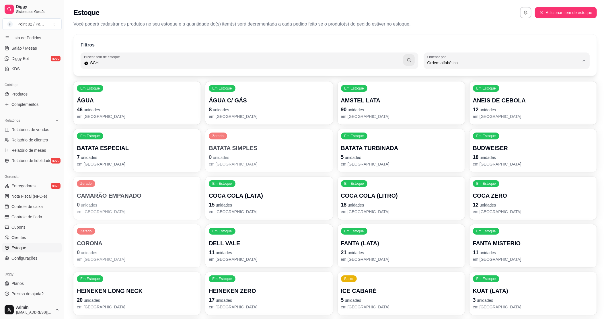
click at [482, 83] on li "Quantidade de itens" at bounding box center [506, 85] width 155 height 9
type input "QUANTITY_ORDER"
select select "QUANTITY_ORDER"
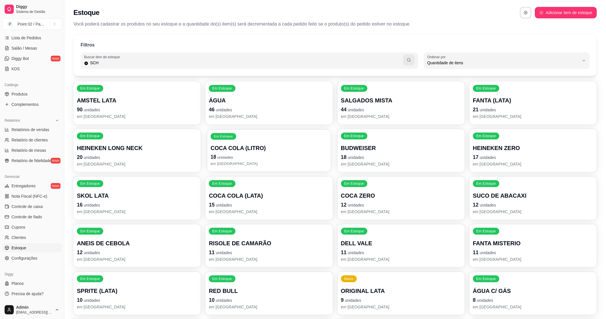
click at [228, 146] on p "COCA COLA (LITRO)" at bounding box center [269, 148] width 117 height 8
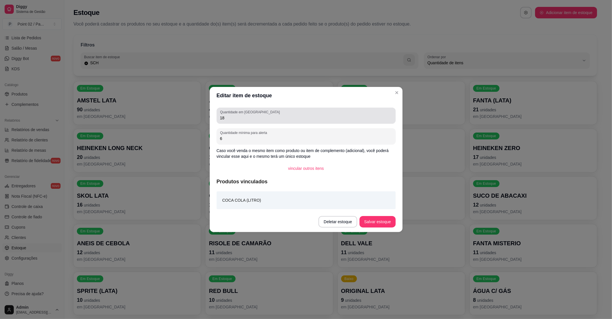
click at [241, 116] on input "18" at bounding box center [306, 118] width 172 height 6
type input "1"
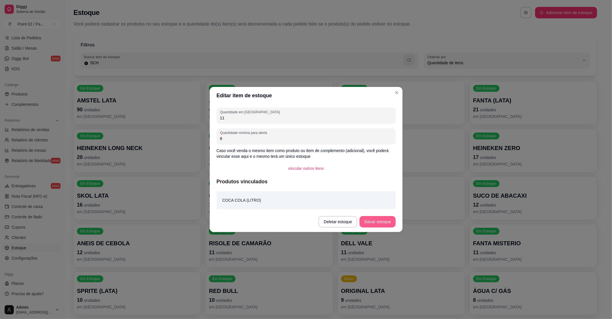
type input "11"
click at [362, 225] on button "Salvar estoque" at bounding box center [377, 221] width 36 height 11
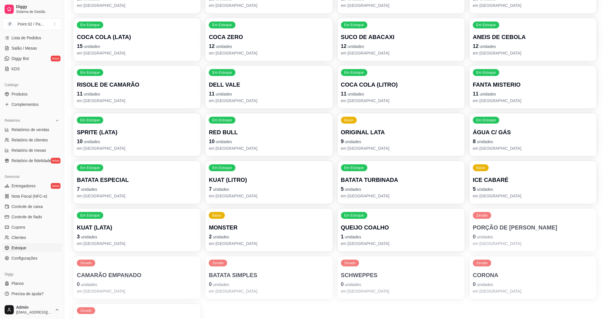
scroll to position [210, 0]
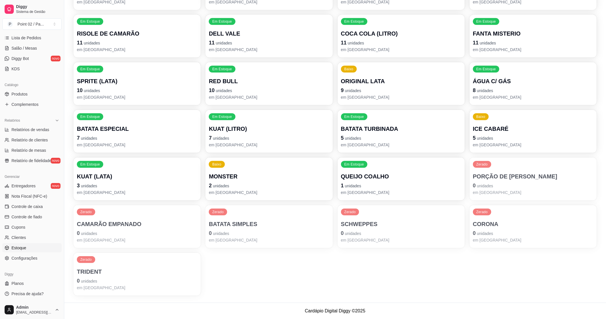
click at [241, 139] on p "7 unidades" at bounding box center [269, 138] width 120 height 8
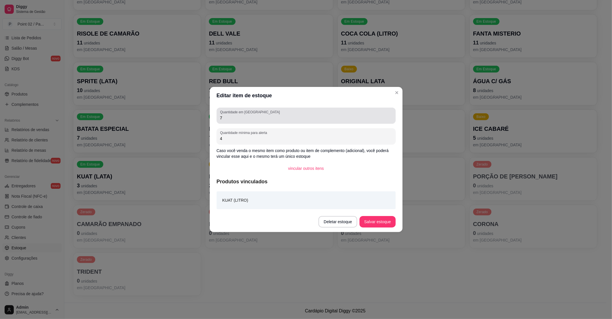
click at [236, 114] on label "Quantidade em [GEOGRAPHIC_DATA]" at bounding box center [251, 112] width 62 height 5
click at [236, 115] on input "7" at bounding box center [306, 118] width 172 height 6
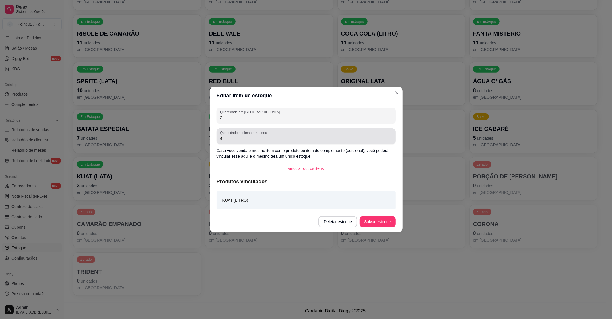
type input "2"
click at [260, 141] on input "4" at bounding box center [306, 139] width 172 height 6
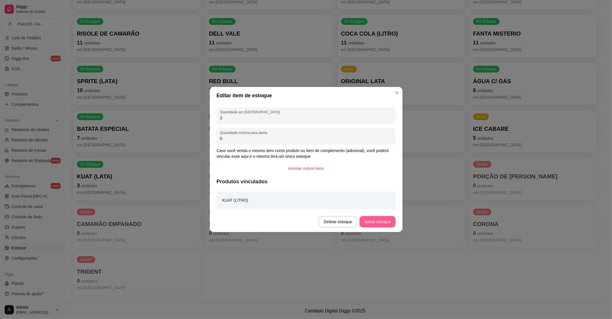
type input "0"
click at [374, 227] on button "Salvar estoque" at bounding box center [377, 221] width 36 height 11
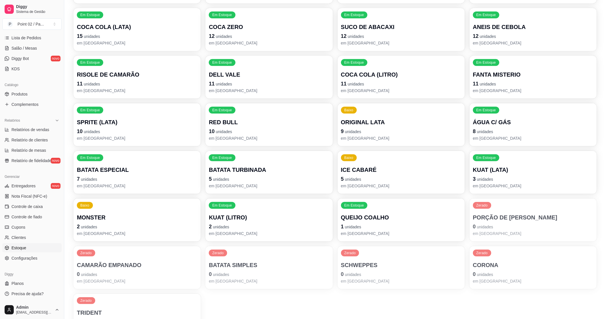
scroll to position [172, 0]
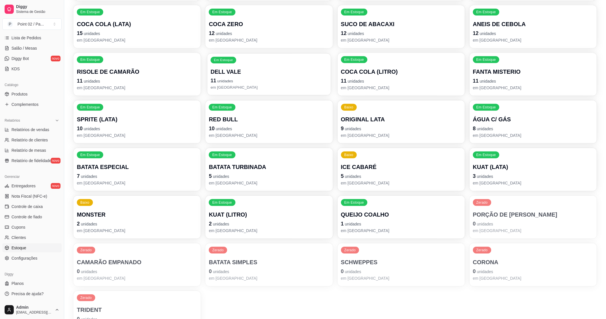
click at [243, 76] on div "DELL VALE 11 unidades em [GEOGRAPHIC_DATA]" at bounding box center [269, 79] width 117 height 22
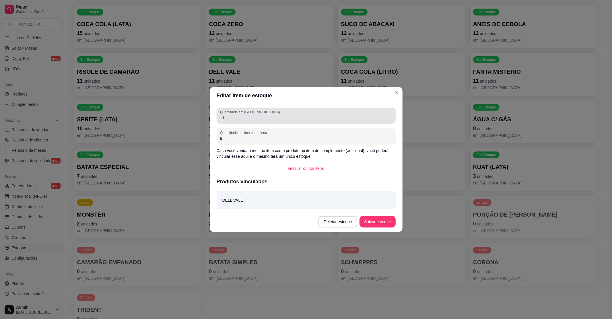
click at [248, 113] on label "Quantidade em [GEOGRAPHIC_DATA]" at bounding box center [251, 112] width 62 height 5
click at [248, 115] on input "11" at bounding box center [306, 118] width 172 height 6
type input "1"
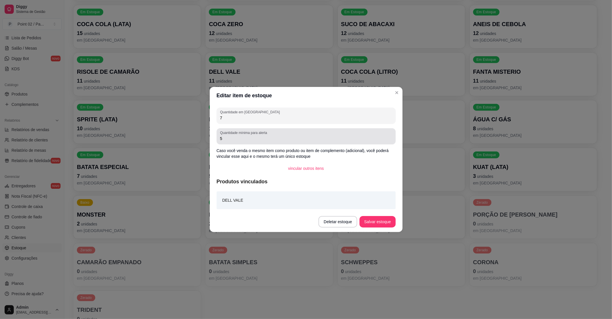
type input "7"
click at [238, 142] on div "Quantidade mínima para alerta 5" at bounding box center [306, 136] width 179 height 16
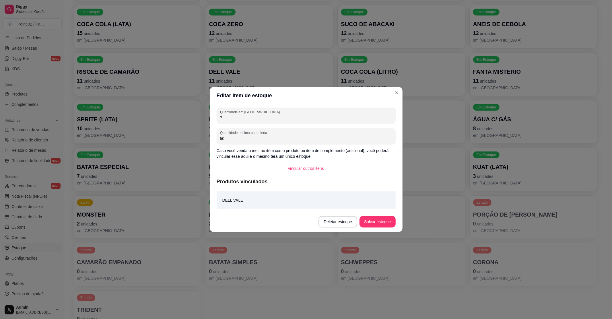
type input "5"
type input "0"
click at [367, 219] on button "Salvar estoque" at bounding box center [377, 221] width 35 height 11
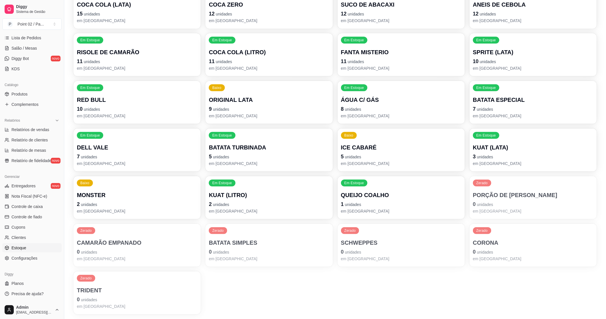
scroll to position [210, 0]
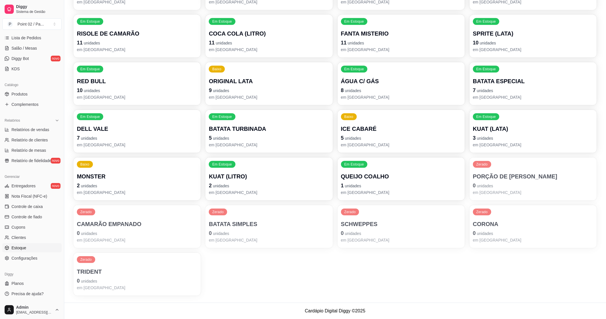
click at [87, 192] on p "em [GEOGRAPHIC_DATA]" at bounding box center [137, 193] width 120 height 6
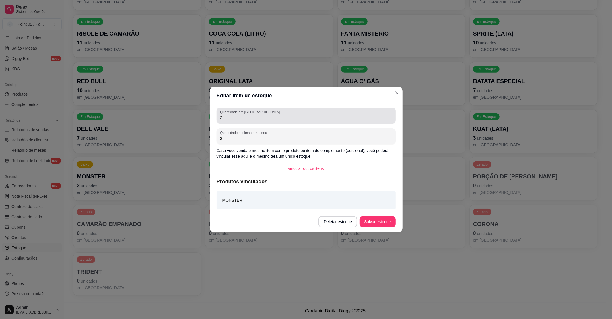
click at [232, 119] on input "2" at bounding box center [306, 118] width 172 height 6
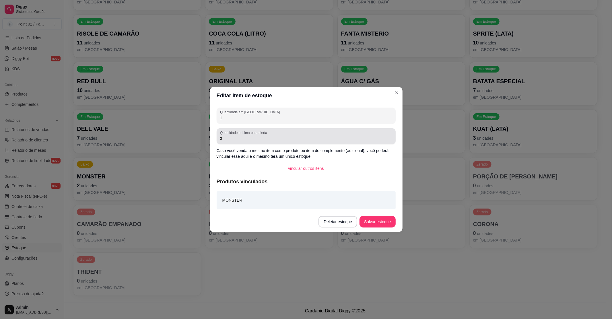
type input "1"
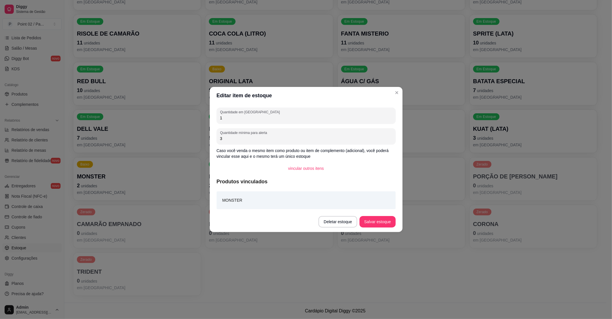
click at [277, 136] on input "3" at bounding box center [306, 139] width 172 height 6
type input "0"
click at [373, 223] on button "Salvar estoque" at bounding box center [377, 221] width 35 height 11
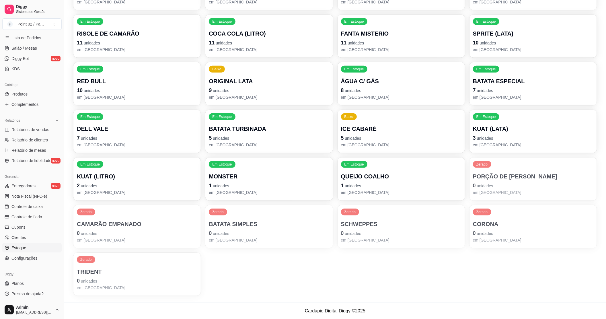
scroll to position [172, 0]
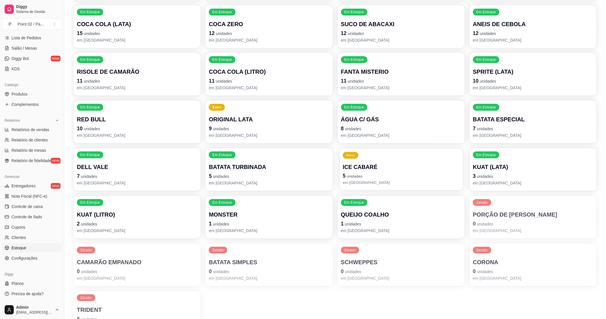
click at [339, 178] on div "Em [GEOGRAPHIC_DATA] AMSTEL LATA 90 unidades em estoque Em [GEOGRAPHIC_DATA] ÁG…" at bounding box center [335, 122] width 524 height 424
click at [384, 167] on p "ICE CABARÉ" at bounding box center [401, 167] width 120 height 8
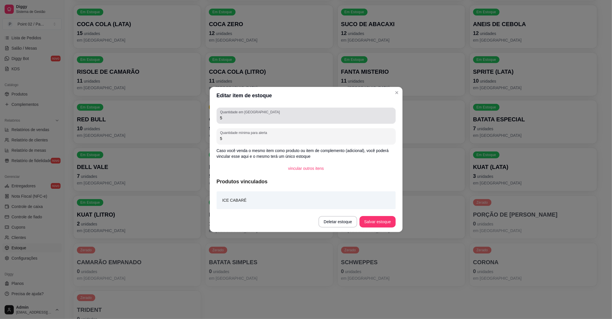
click at [308, 122] on div "Quantidade em estoque 5" at bounding box center [306, 116] width 179 height 16
type input "6"
click at [299, 137] on input "5" at bounding box center [306, 139] width 172 height 6
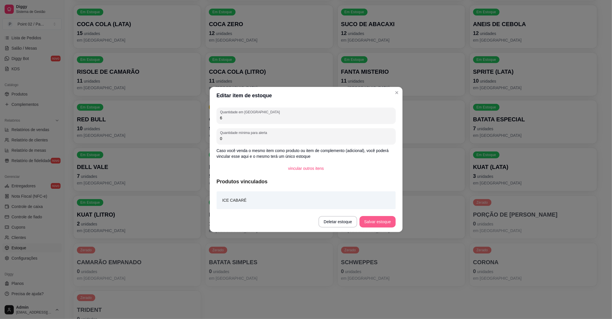
type input "0"
click at [378, 217] on button "Salvar estoque" at bounding box center [377, 221] width 36 height 11
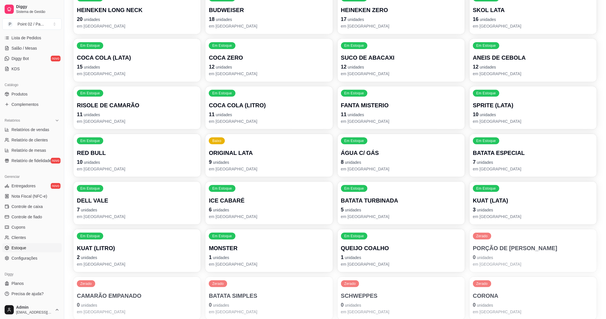
scroll to position [57, 0]
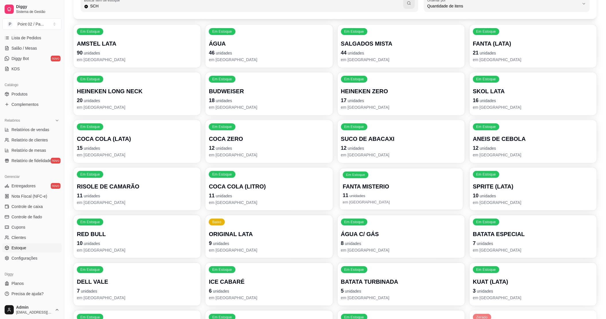
click at [381, 186] on p "FANTA MISTERIO" at bounding box center [401, 187] width 117 height 8
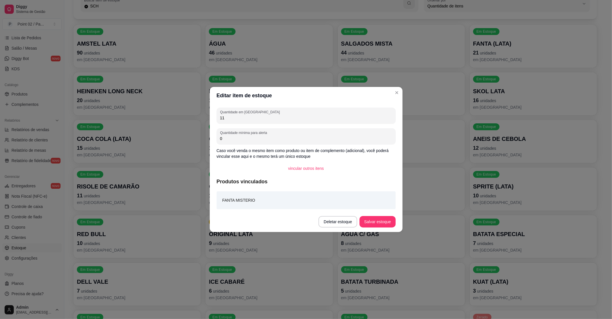
click at [234, 116] on input "11" at bounding box center [306, 118] width 172 height 6
type input "1"
type input "10"
click at [360, 211] on footer "Deletar estoque Salvar estoque" at bounding box center [306, 221] width 193 height 21
click at [380, 224] on button "Salvar estoque" at bounding box center [377, 221] width 36 height 11
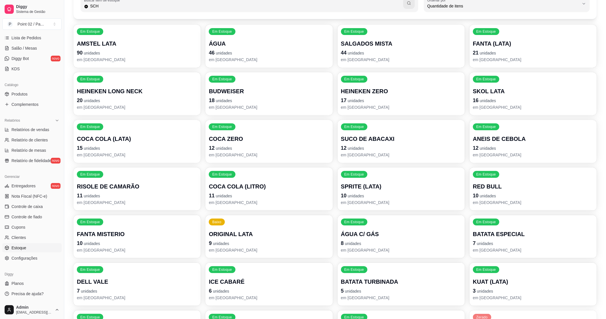
click at [372, 150] on p "12 unidades" at bounding box center [401, 148] width 120 height 8
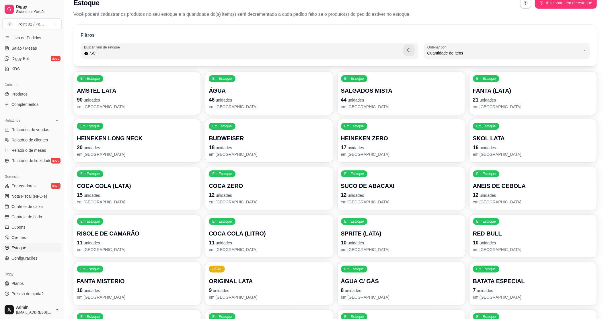
scroll to position [0, 0]
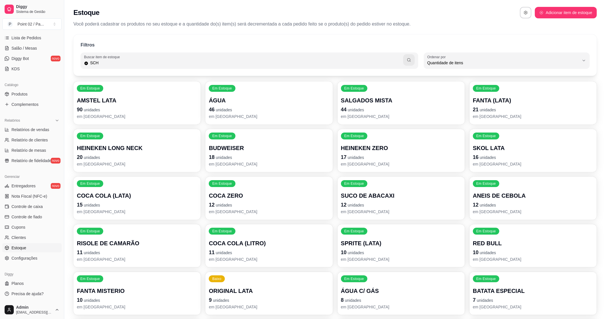
drag, startPoint x: 205, startPoint y: 71, endPoint x: 207, endPoint y: 61, distance: 10.4
click at [205, 71] on div "Filtros Buscar item de estoque SCH QUANTITY_ORDER Ordenar por Ordem alfabética …" at bounding box center [335, 54] width 524 height 41
click at [207, 61] on input "SCH" at bounding box center [245, 63] width 315 height 6
click at [85, 65] on icon at bounding box center [86, 63] width 4 height 5
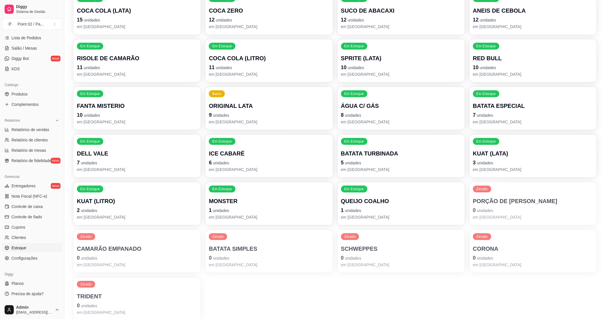
scroll to position [191, 0]
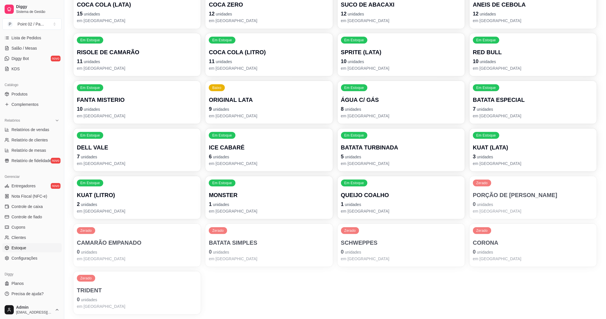
click at [516, 155] on p "3 unidades" at bounding box center [533, 157] width 120 height 8
click at [371, 104] on div "ÁGUA C/ GÁS 8 unidades em [GEOGRAPHIC_DATA]" at bounding box center [401, 107] width 117 height 22
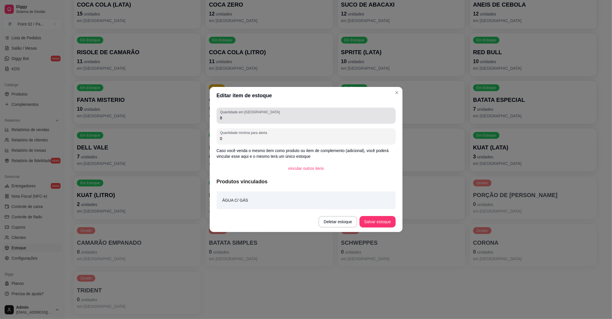
click at [324, 115] on input "8" at bounding box center [306, 118] width 172 height 6
type input "8"
type input "5"
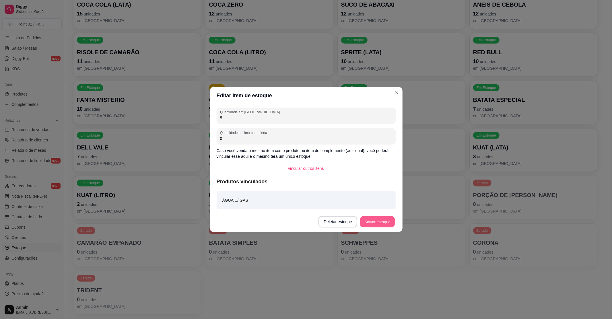
click at [368, 219] on button "Salvar estoque" at bounding box center [377, 221] width 35 height 11
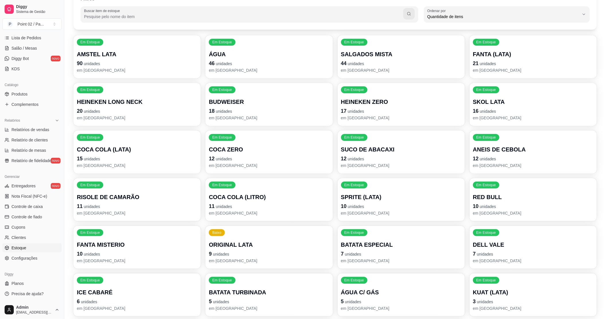
scroll to position [38, 0]
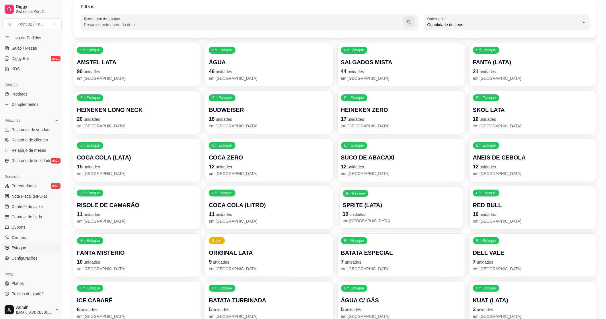
click at [348, 213] on p "10 unidades" at bounding box center [401, 214] width 117 height 8
drag, startPoint x: 11, startPoint y: 38, endPoint x: 14, endPoint y: 43, distance: 5.7
click at [12, 39] on link "Lista de Pedidos" at bounding box center [31, 37] width 59 height 9
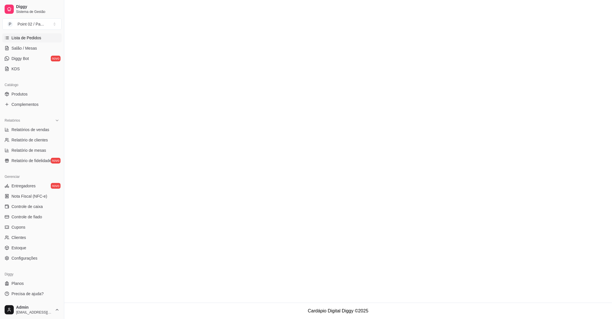
click at [14, 43] on ul "Pedidos balcão (PDV) Gestor de Pedidos Lista de Pedidos Salão / Mesas Diggy Bot…" at bounding box center [31, 43] width 59 height 61
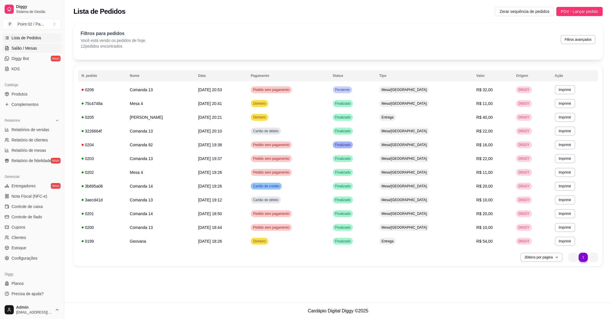
click at [22, 53] on link "Salão / Mesas" at bounding box center [31, 48] width 59 height 9
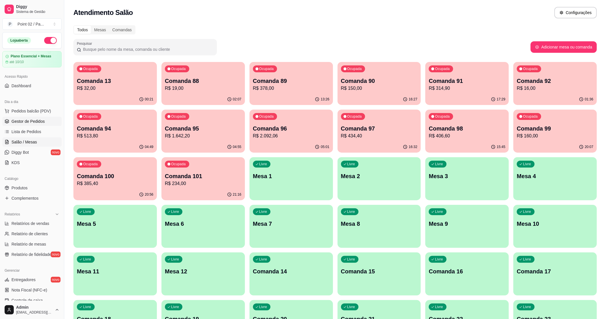
click at [28, 122] on span "Gestor de Pedidos" at bounding box center [27, 121] width 33 height 6
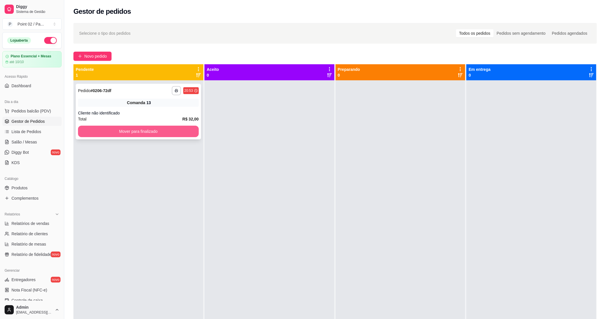
click at [136, 126] on button "Mover para finalizado" at bounding box center [138, 131] width 121 height 11
